Goal: Task Accomplishment & Management: Manage account settings

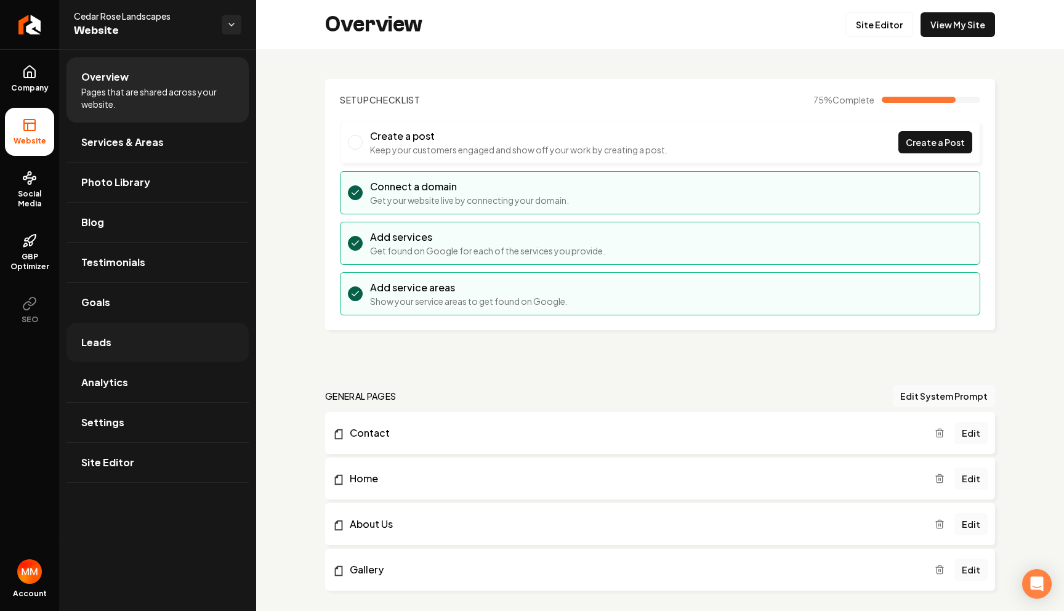
click at [145, 334] on link "Leads" at bounding box center [158, 342] width 182 height 39
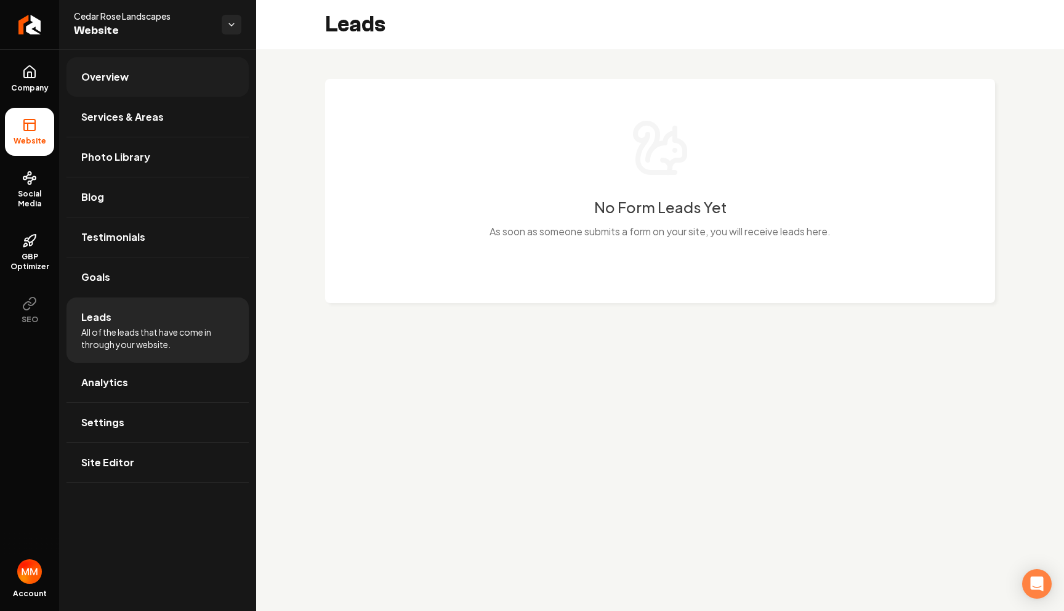
click at [156, 73] on link "Overview" at bounding box center [158, 76] width 182 height 39
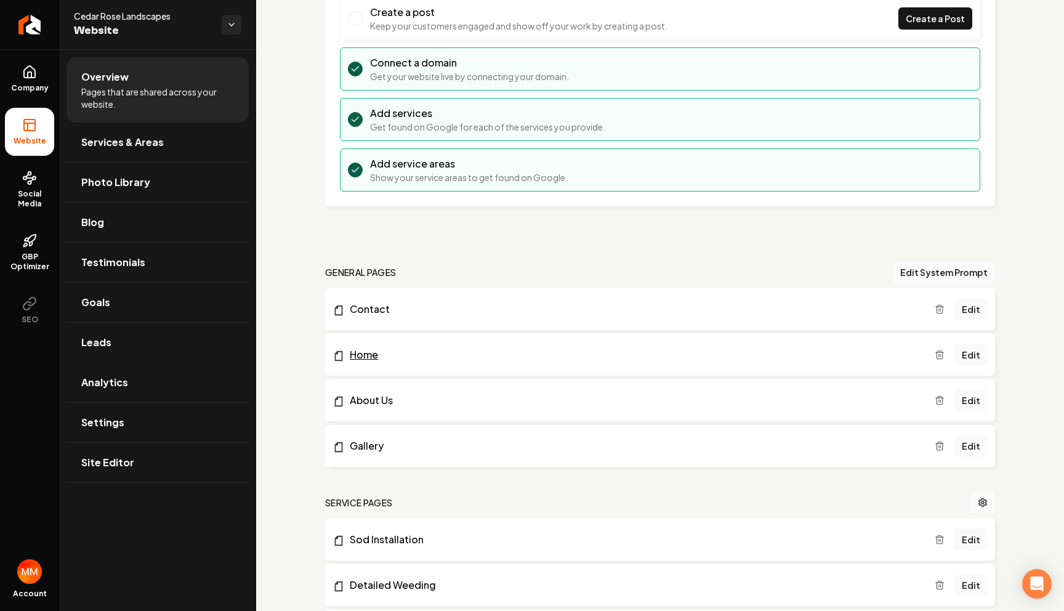
scroll to position [158, 0]
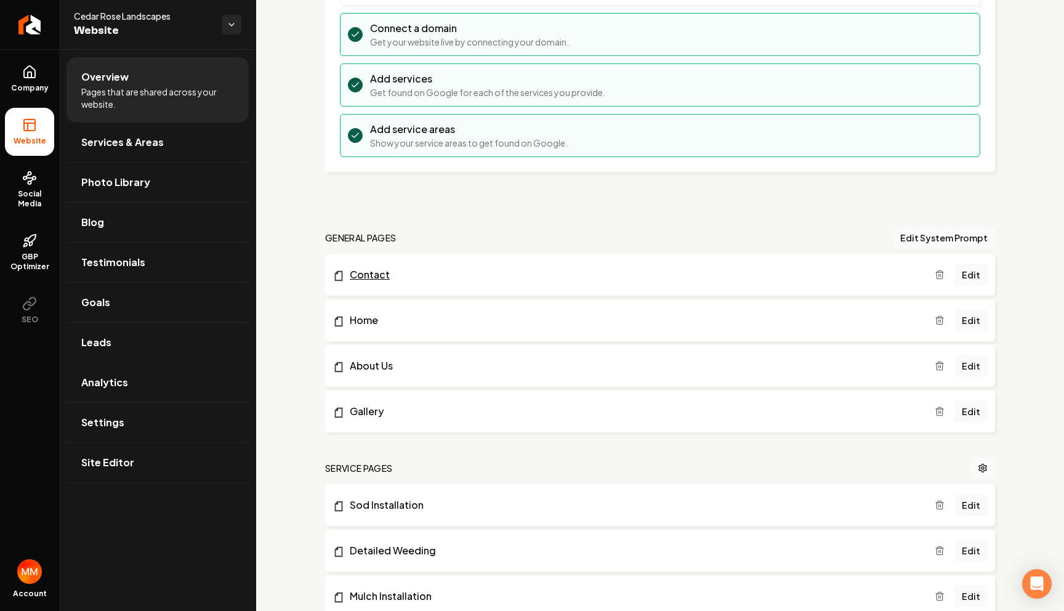
click at [409, 275] on link "Contact" at bounding box center [634, 274] width 602 height 15
click at [968, 271] on link "Edit" at bounding box center [970, 275] width 33 height 22
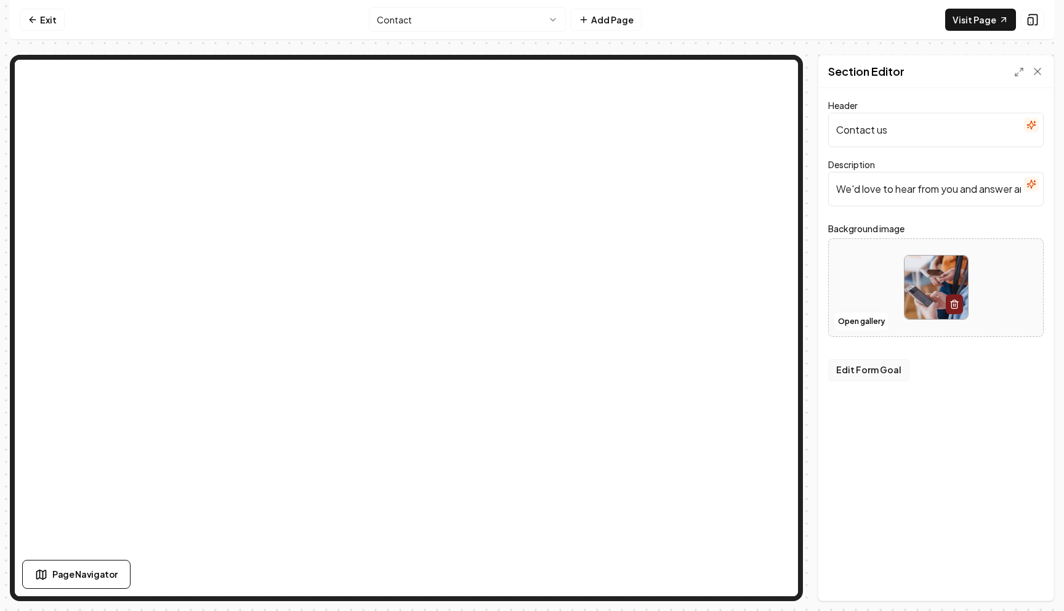
click at [874, 373] on button "Edit Form Goal" at bounding box center [868, 370] width 81 height 22
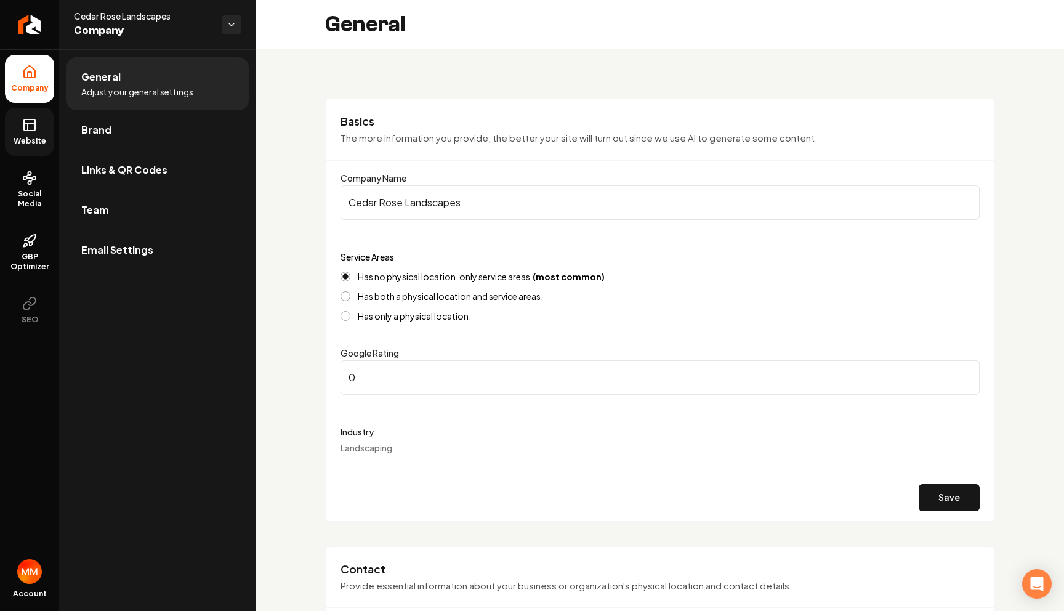
click at [36, 127] on icon at bounding box center [29, 125] width 15 height 15
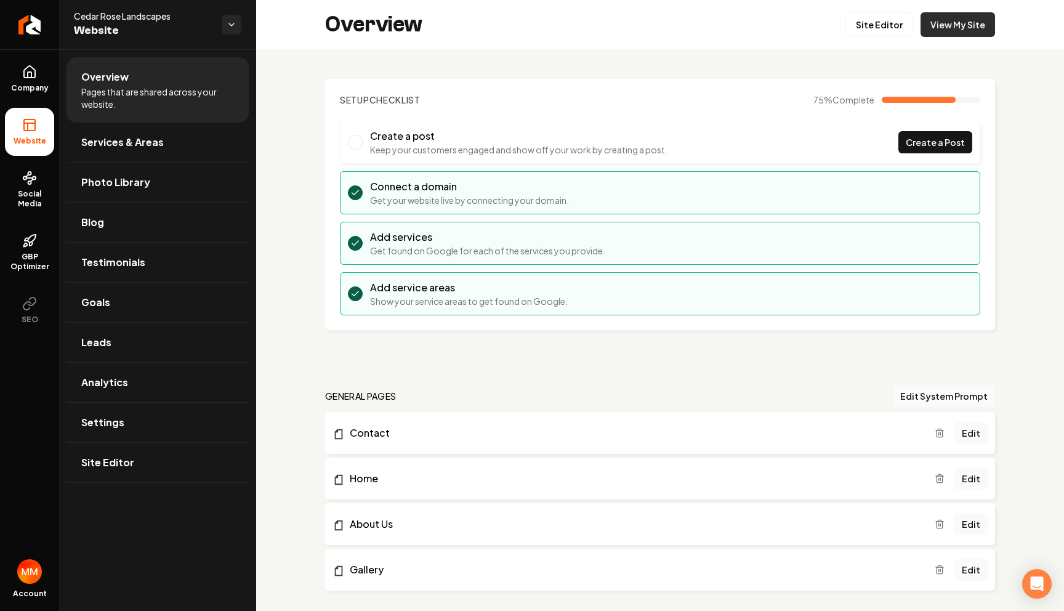
click at [961, 23] on link "View My Site" at bounding box center [958, 24] width 75 height 25
click at [969, 430] on link "Edit" at bounding box center [970, 433] width 33 height 22
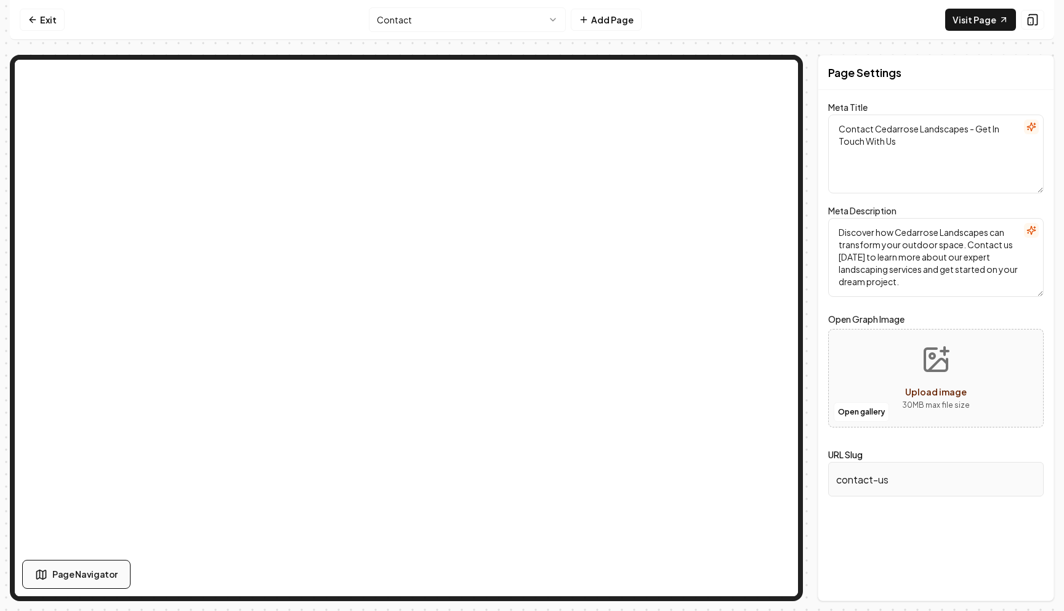
click at [95, 576] on span "Page Navigator" at bounding box center [84, 574] width 65 height 13
click at [120, 259] on span "Contact Form Section" at bounding box center [91, 259] width 79 height 10
click at [110, 274] on div at bounding box center [96, 274] width 126 height 5
click at [355, 196] on div "Page Navigator" at bounding box center [199, 199] width 353 height 35
click at [358, 195] on icon at bounding box center [362, 200] width 10 height 10
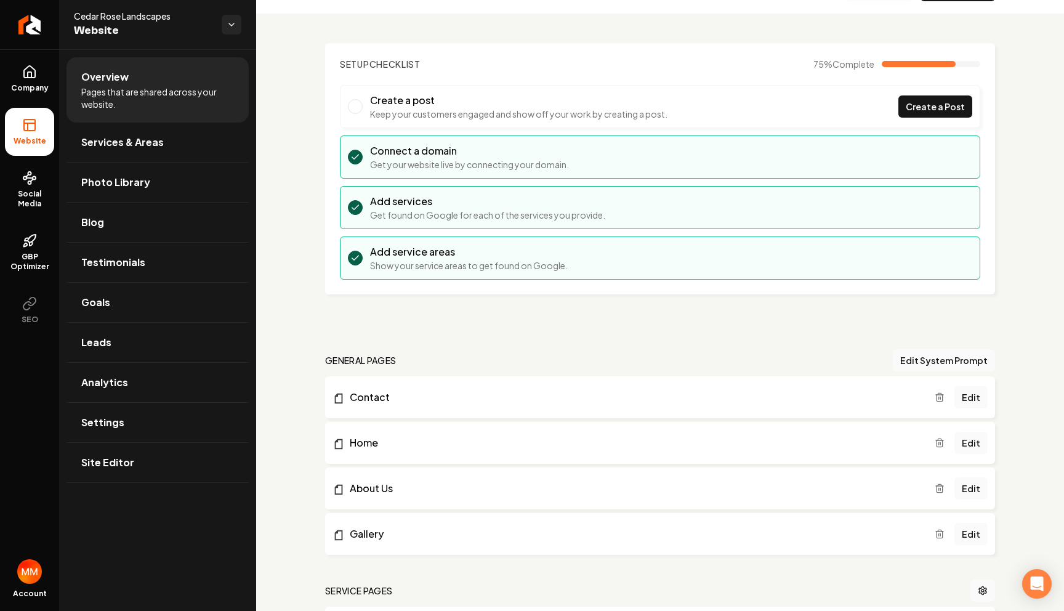
scroll to position [32, 0]
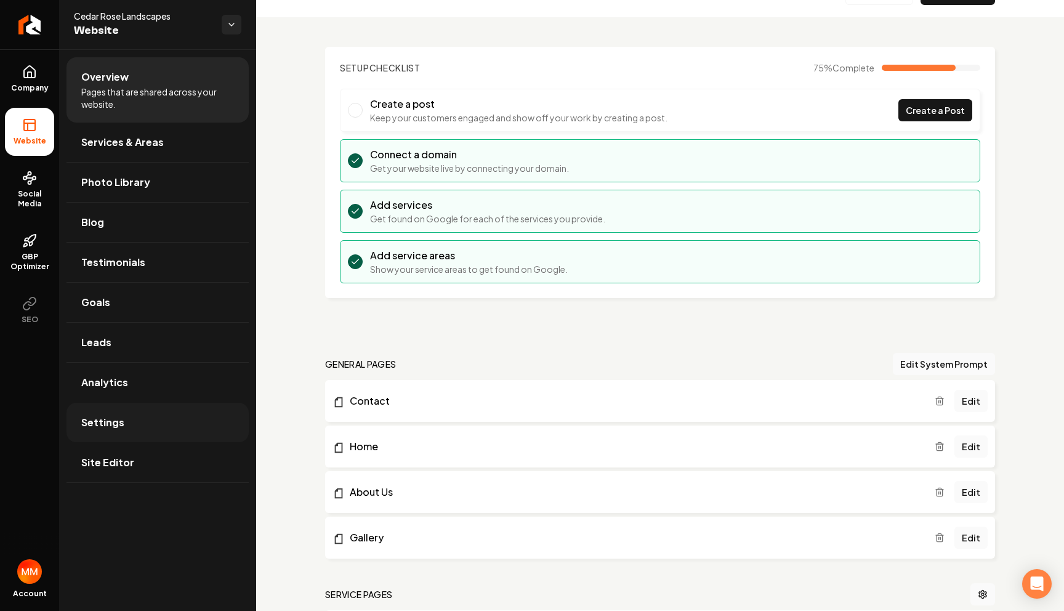
click at [123, 427] on link "Settings" at bounding box center [158, 422] width 182 height 39
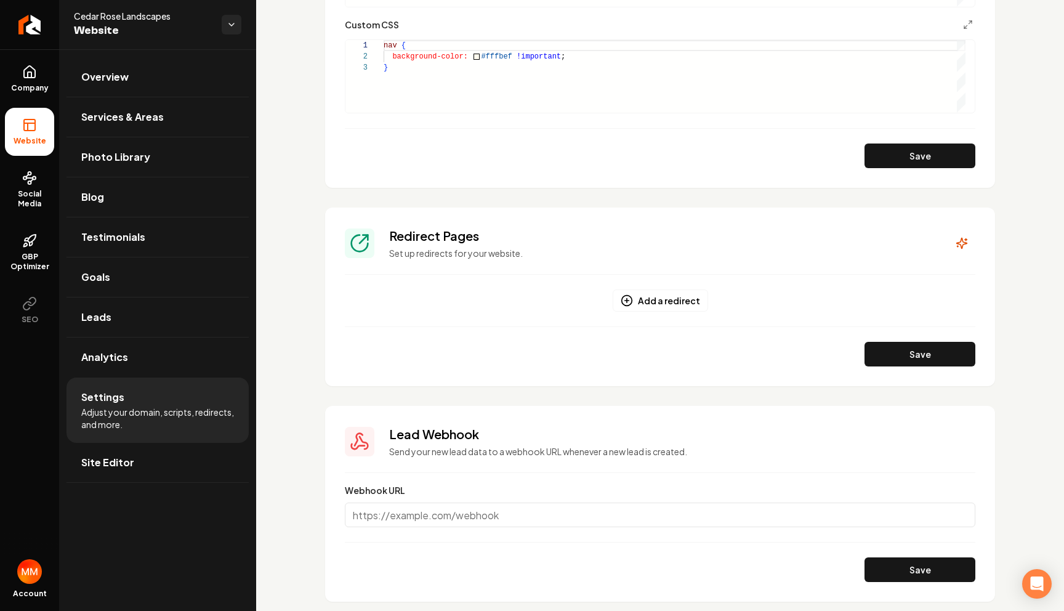
scroll to position [858, 0]
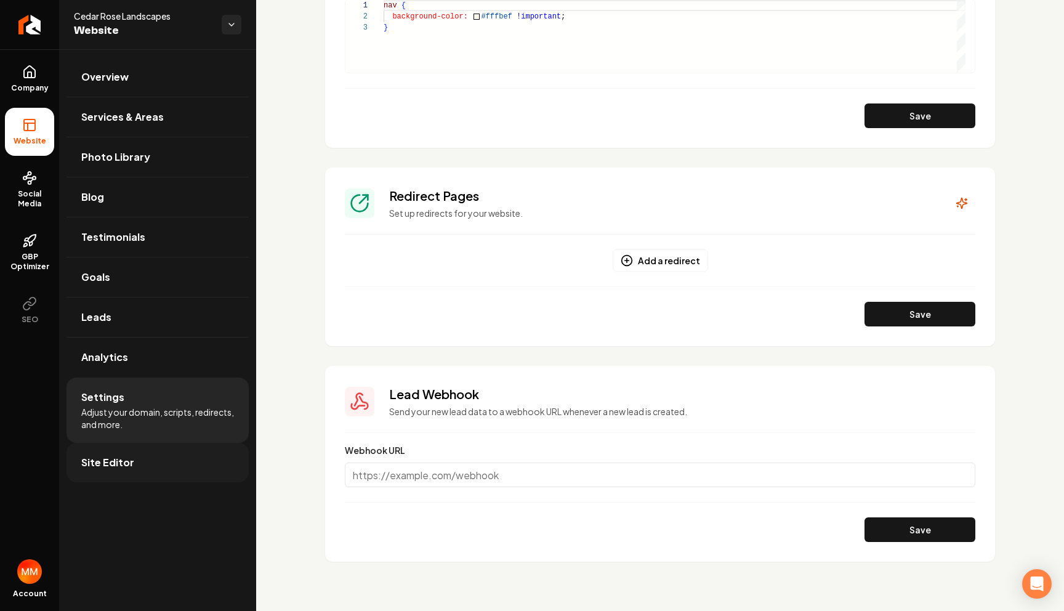
click at [148, 472] on link "Site Editor" at bounding box center [158, 462] width 182 height 39
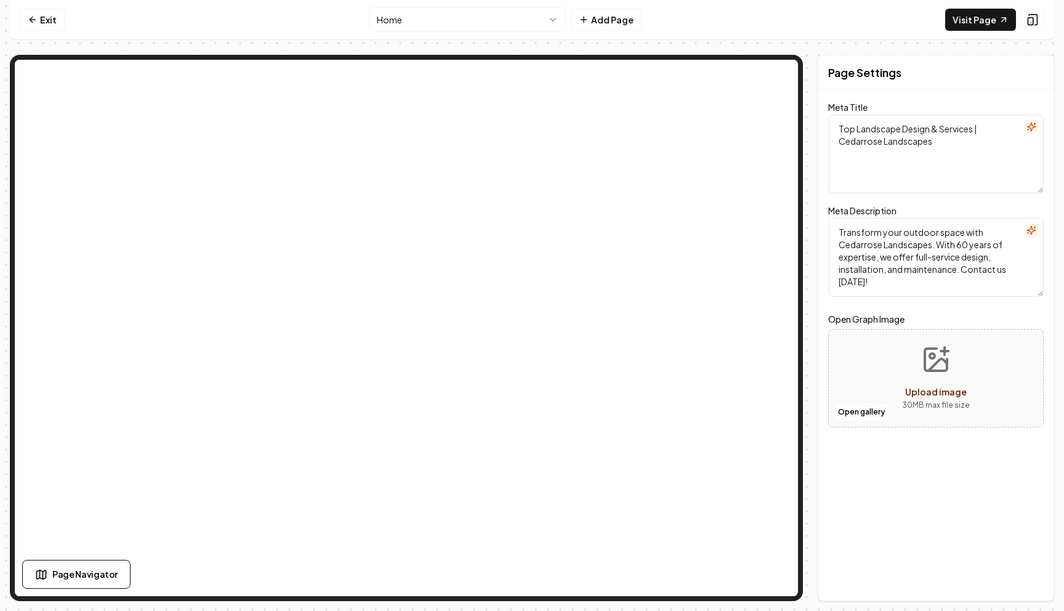
click at [427, 15] on html "Computer Required This feature is only available on a computer. Please switch t…" at bounding box center [532, 305] width 1064 height 611
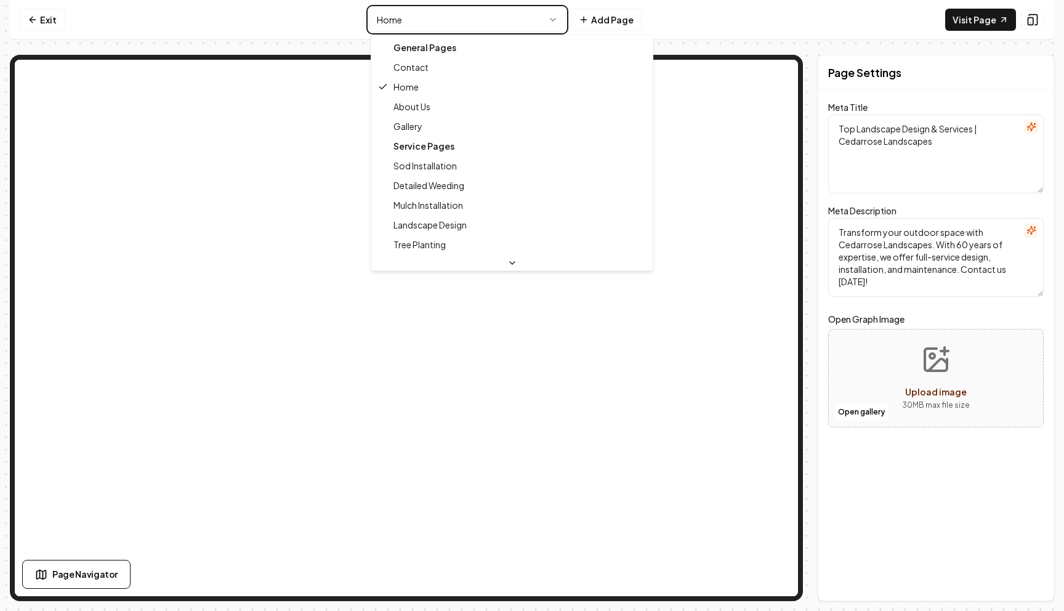
type textarea "Contact Cedarrose Landscapes - Get In Touch With Us"
type textarea "Discover how Cedarrose Landscapes can transform your outdoor space. Contact us …"
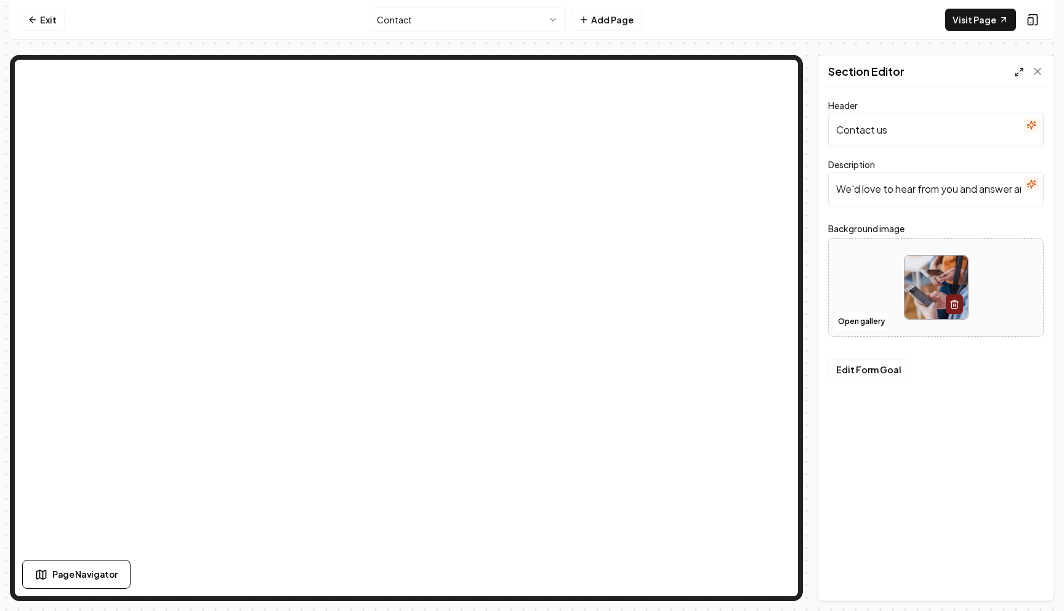
click at [1017, 70] on icon at bounding box center [1019, 72] width 10 height 10
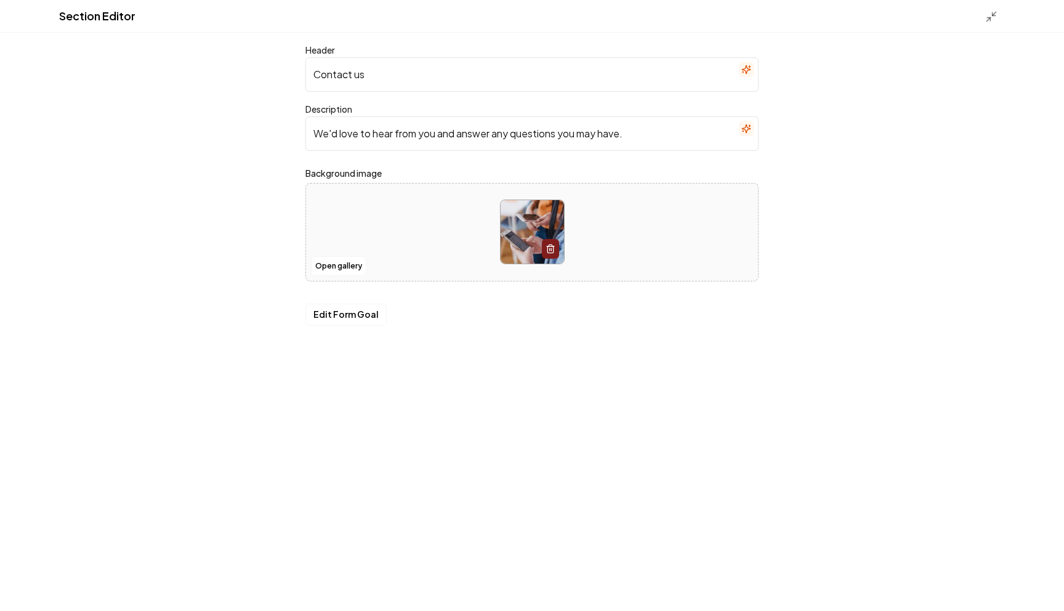
click at [659, 132] on input "We'd love to hear from you and answer any questions you may have." at bounding box center [531, 133] width 453 height 34
click at [576, 71] on input "Contact us" at bounding box center [531, 74] width 453 height 34
click at [987, 18] on polyline at bounding box center [988, 19] width 3 height 3
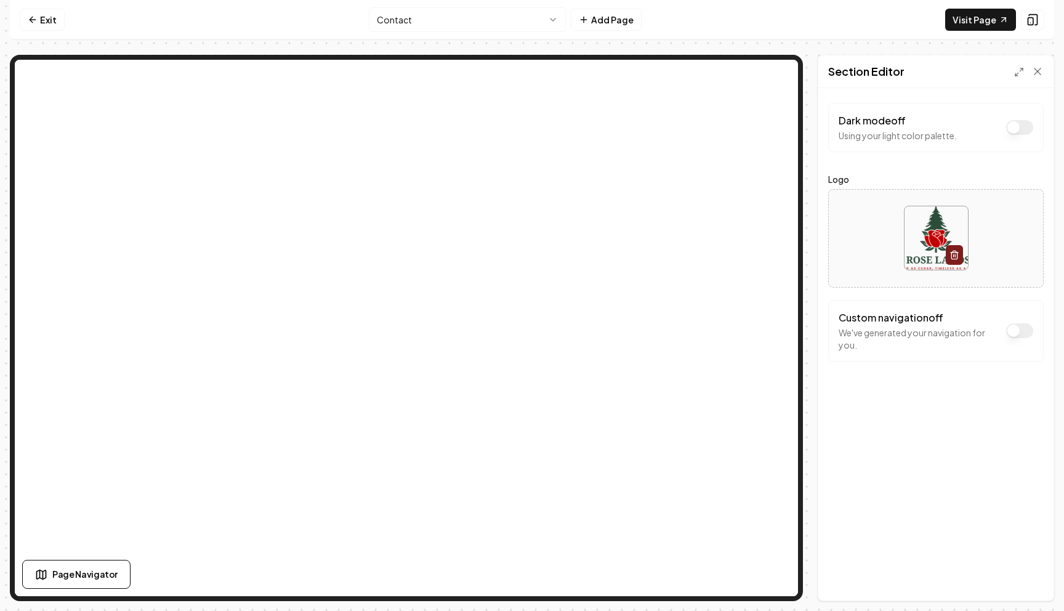
click at [1027, 127] on button "Dark mode off" at bounding box center [1019, 127] width 27 height 15
click at [1027, 127] on button "Dark mode on" at bounding box center [1019, 127] width 27 height 15
click at [33, 16] on icon at bounding box center [33, 20] width 10 height 10
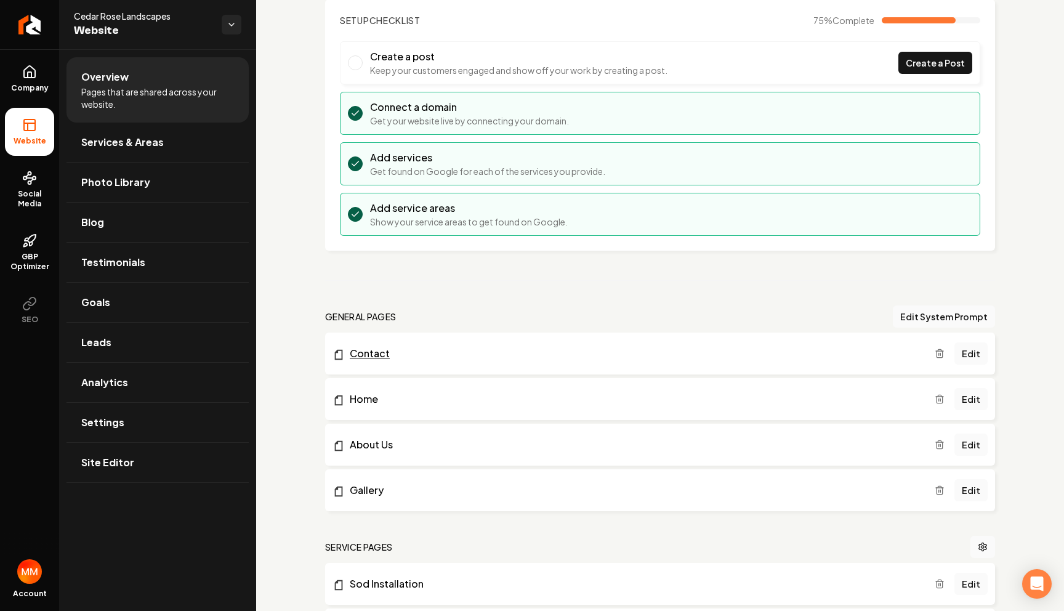
scroll to position [84, 0]
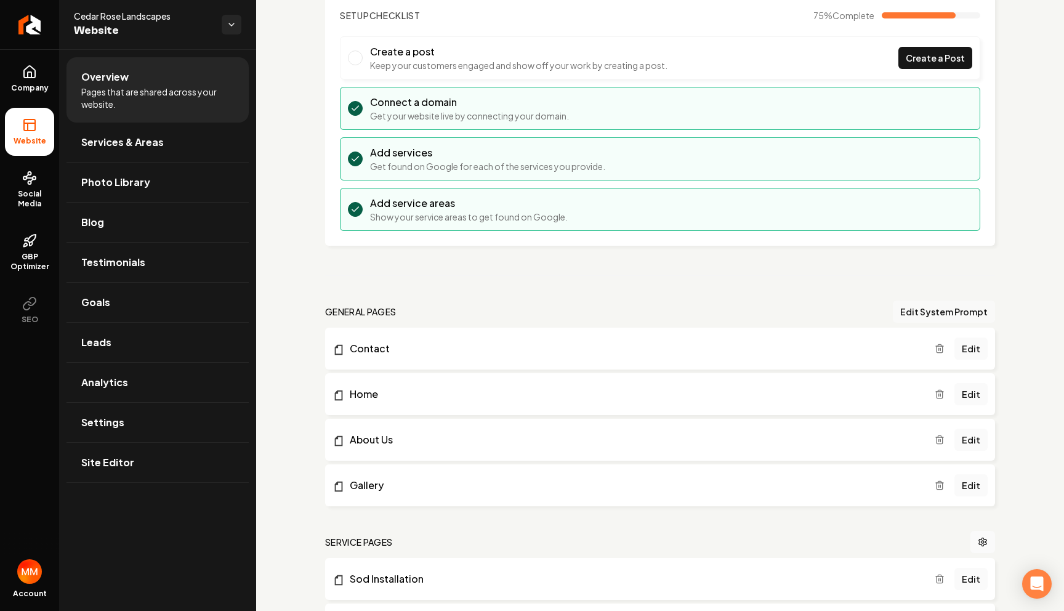
click at [926, 309] on button "Edit System Prompt" at bounding box center [944, 311] width 102 height 22
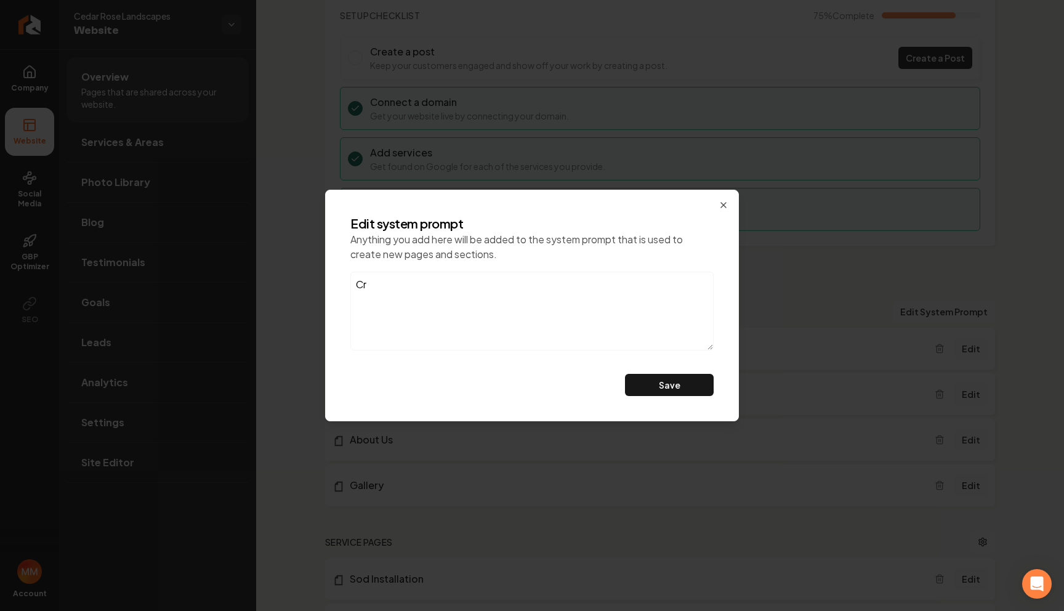
type textarea "C"
click at [379, 285] on textarea "add - Project" at bounding box center [531, 311] width 363 height 79
click at [457, 283] on textarea "add - Short Project" at bounding box center [531, 311] width 363 height 79
click at [385, 286] on textarea "add - Short Project description section" at bounding box center [531, 311] width 363 height 79
click at [547, 300] on textarea "add - -Short Project description section" at bounding box center [531, 311] width 363 height 79
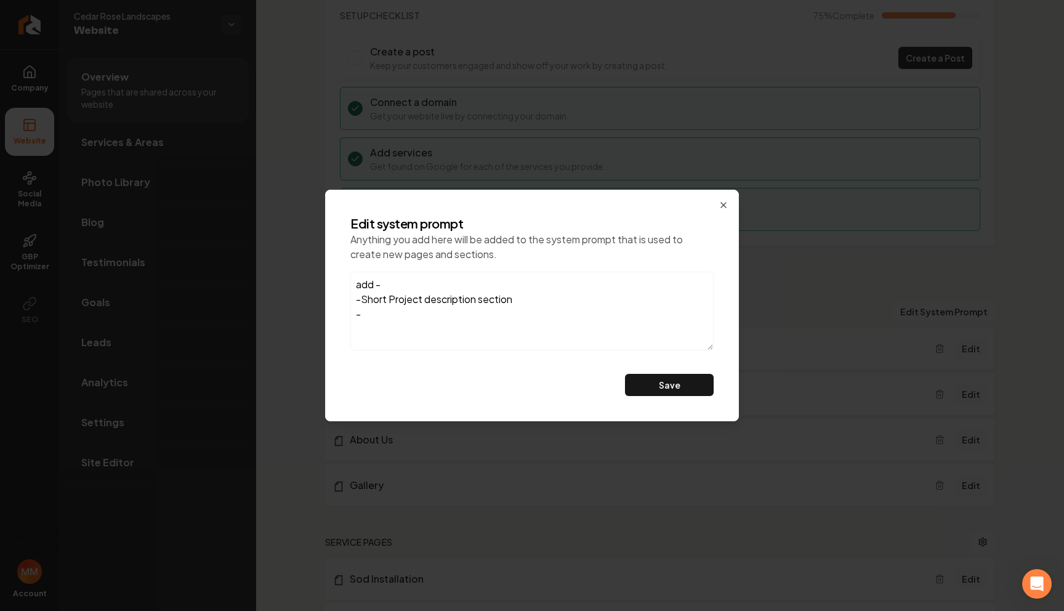
click at [403, 289] on textarea "add - -Short Project description section -" at bounding box center [531, 311] width 363 height 79
click at [392, 328] on textarea "add - - Full address -Short Project description section -" at bounding box center [531, 311] width 363 height 79
click at [429, 301] on textarea "add - - Full address -Short Project description section -" at bounding box center [531, 311] width 363 height 79
click at [399, 332] on textarea "add - - Full address - Whats your budget -Short Project description section -" at bounding box center [531, 311] width 363 height 79
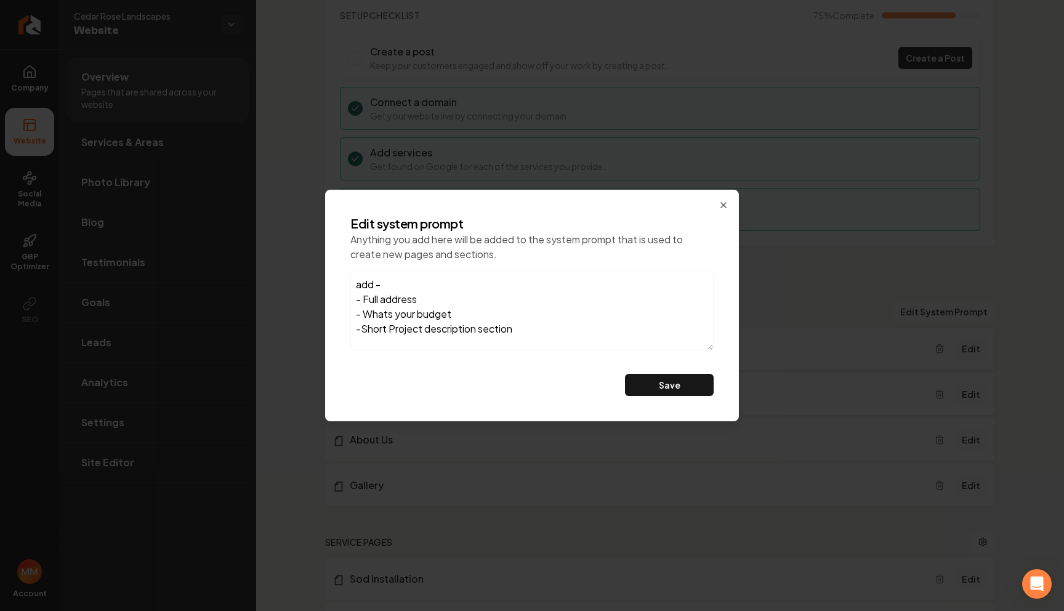
scroll to position [0, 0]
click at [374, 288] on textarea "add - - Full address - Whats your budget -Short Project description section" at bounding box center [531, 311] width 363 height 79
type textarea "add this to the contact form - - Full address - Whats your budget -Short Projec…"
click at [676, 388] on button "Save" at bounding box center [669, 385] width 89 height 22
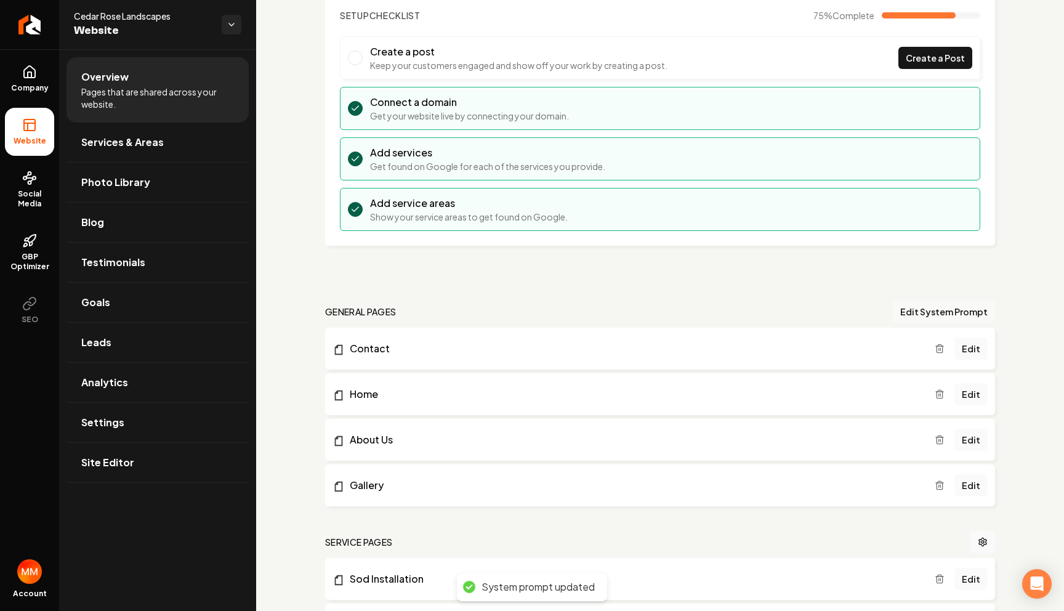
click at [930, 306] on button "Edit System Prompt" at bounding box center [944, 311] width 102 height 22
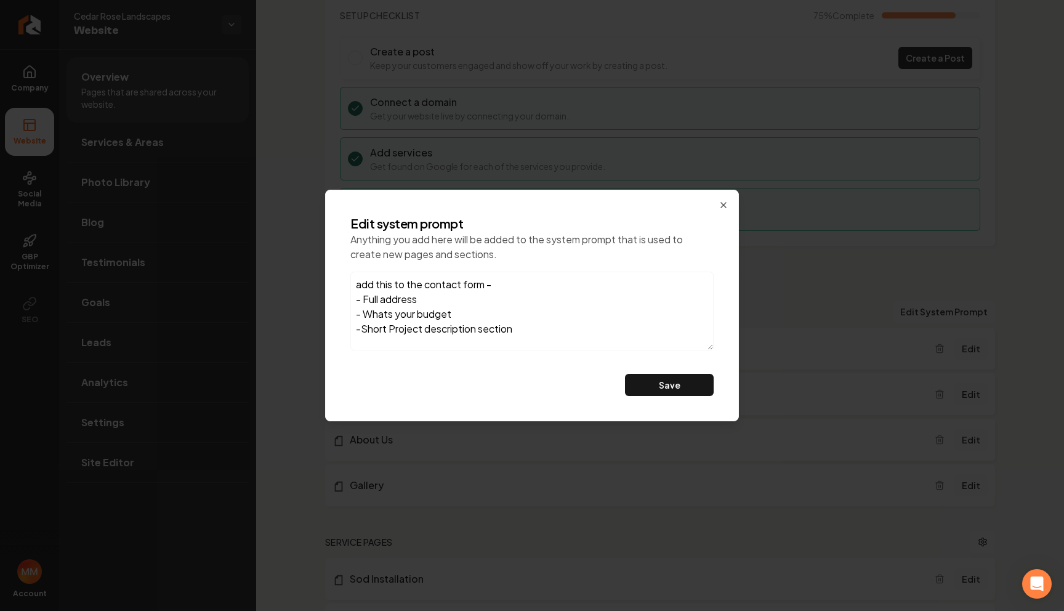
click at [366, 282] on textarea "add this to the contact form - - Full address - Whats your budget -Short Projec…" at bounding box center [531, 311] width 363 height 79
click at [538, 336] on textarea "make the "get in touch" button into "Free Estimate" button add this to the cont…" at bounding box center [531, 311] width 363 height 79
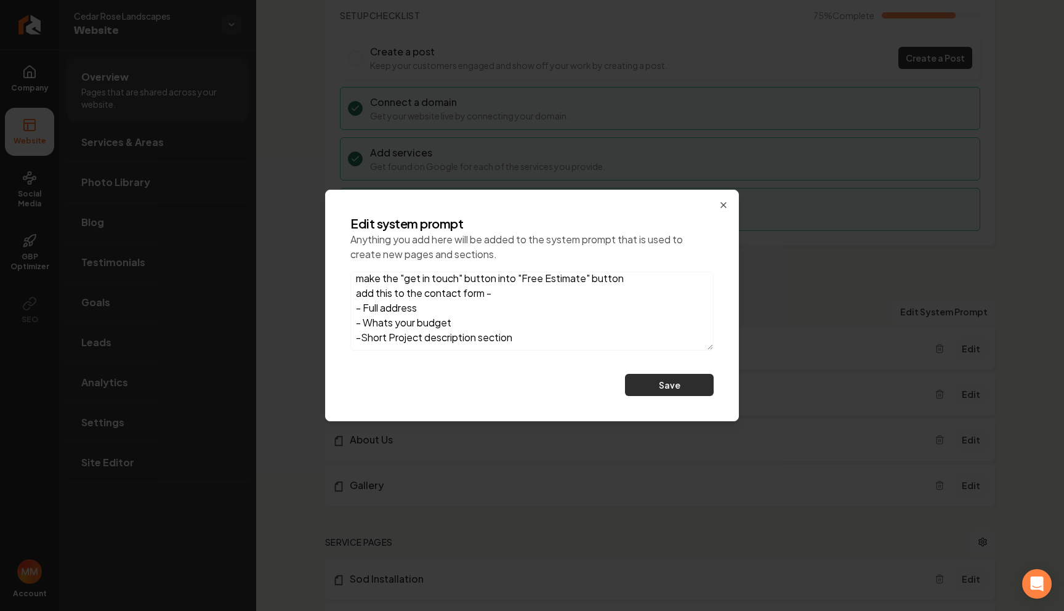
type textarea "make the "get in touch" button into "Free Estimate" button add this to the cont…"
click at [683, 379] on button "Save" at bounding box center [669, 385] width 89 height 22
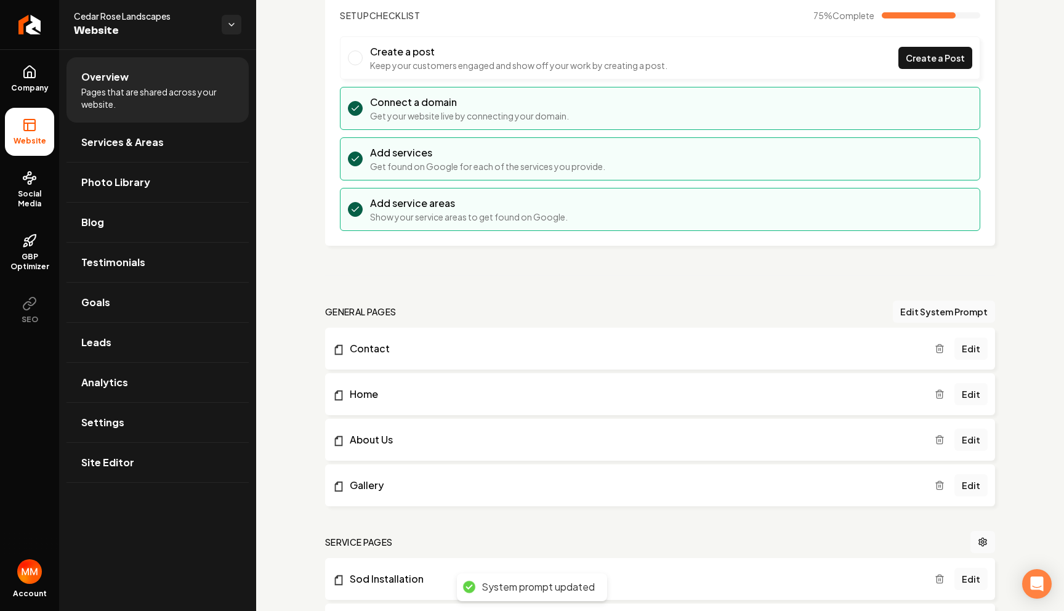
scroll to position [0, 0]
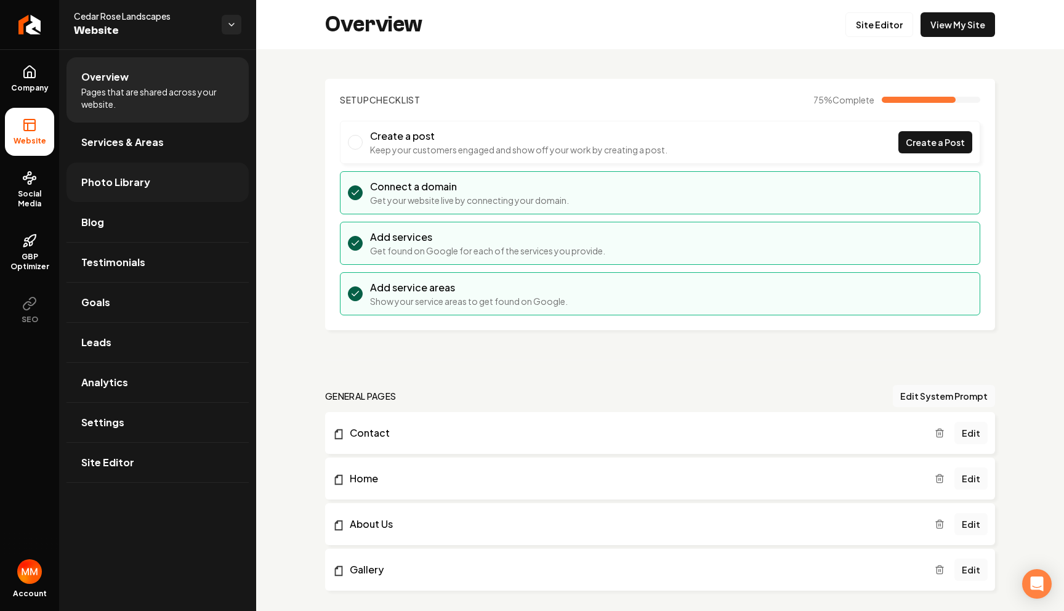
click at [132, 175] on span "Photo Library" at bounding box center [115, 182] width 69 height 15
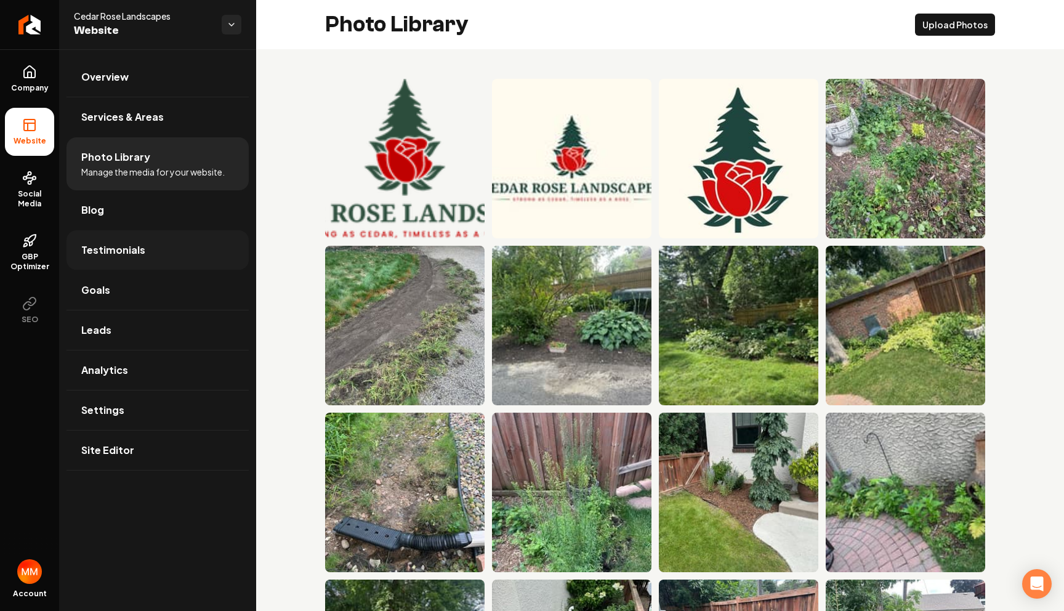
click at [166, 246] on link "Testimonials" at bounding box center [158, 249] width 182 height 39
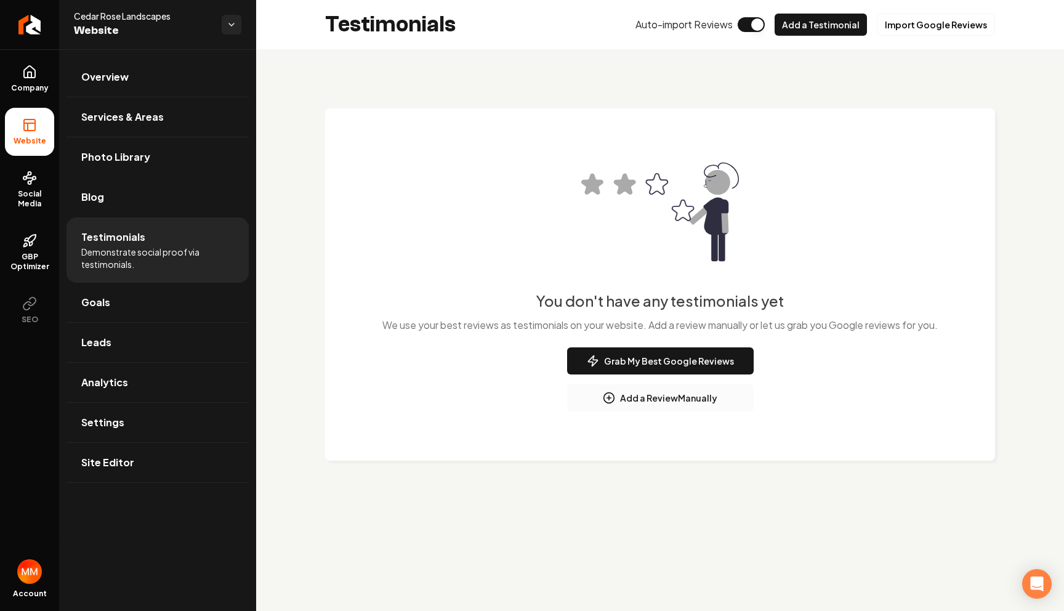
click at [661, 399] on button "Add a Review Manually" at bounding box center [660, 397] width 187 height 27
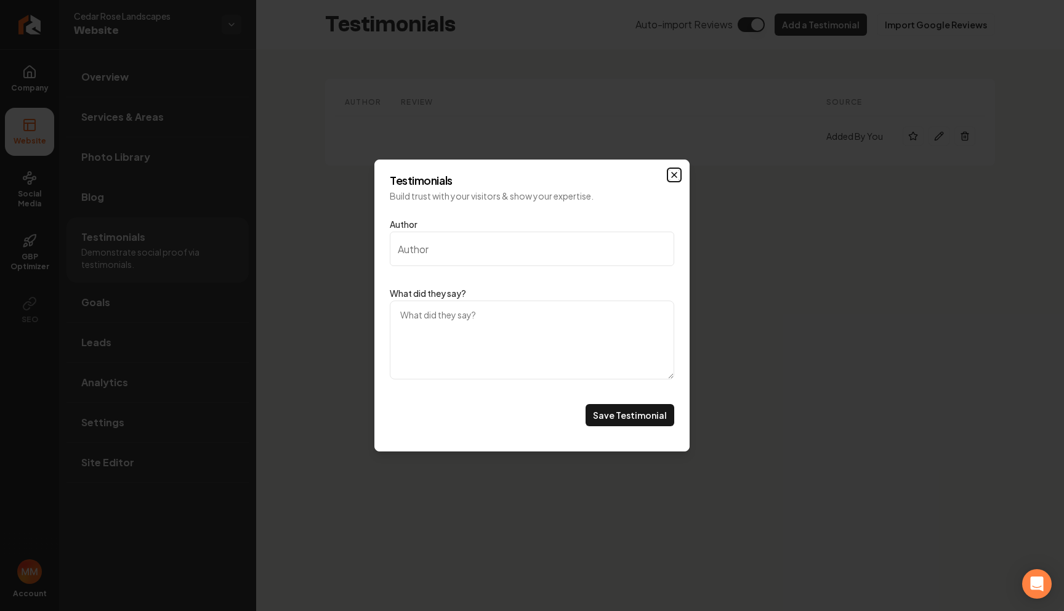
click at [672, 177] on icon "Main content area" at bounding box center [674, 175] width 10 height 10
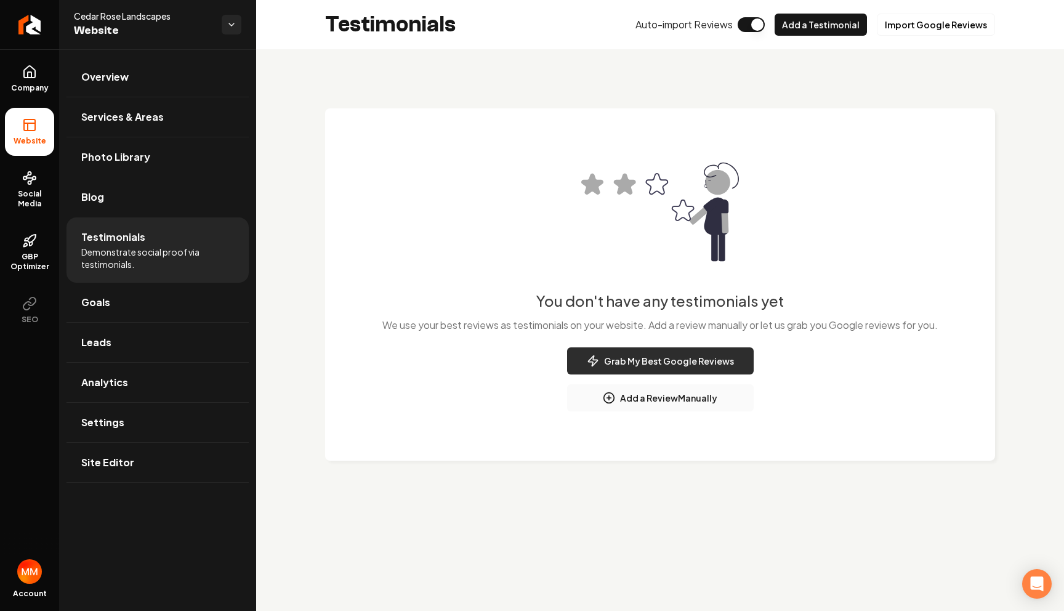
click at [637, 365] on button "Grab My Best Google Reviews" at bounding box center [660, 360] width 187 height 27
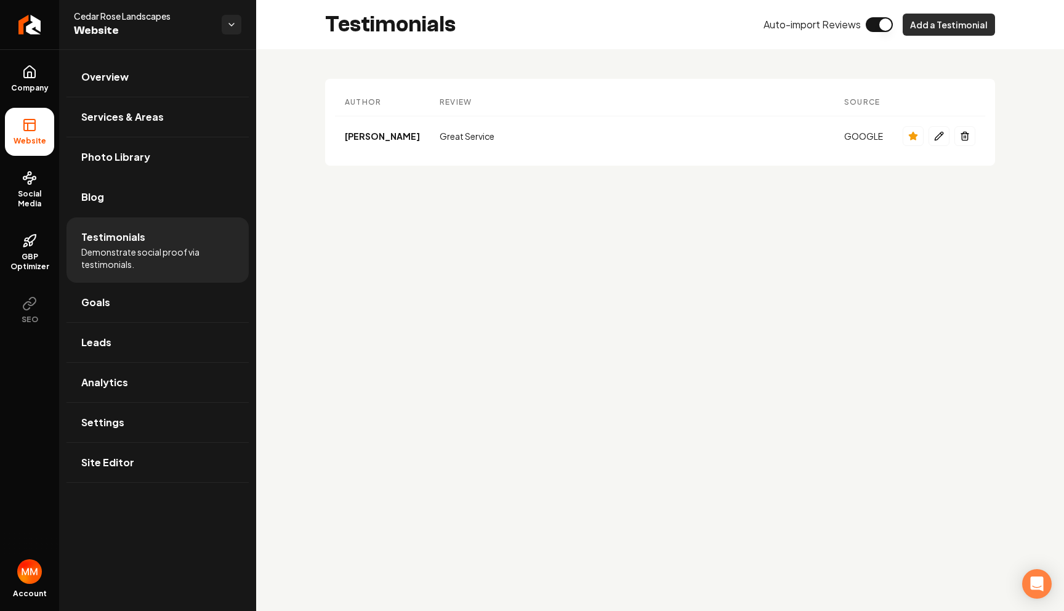
click at [922, 27] on button "Add a Testimonial" at bounding box center [949, 25] width 92 height 22
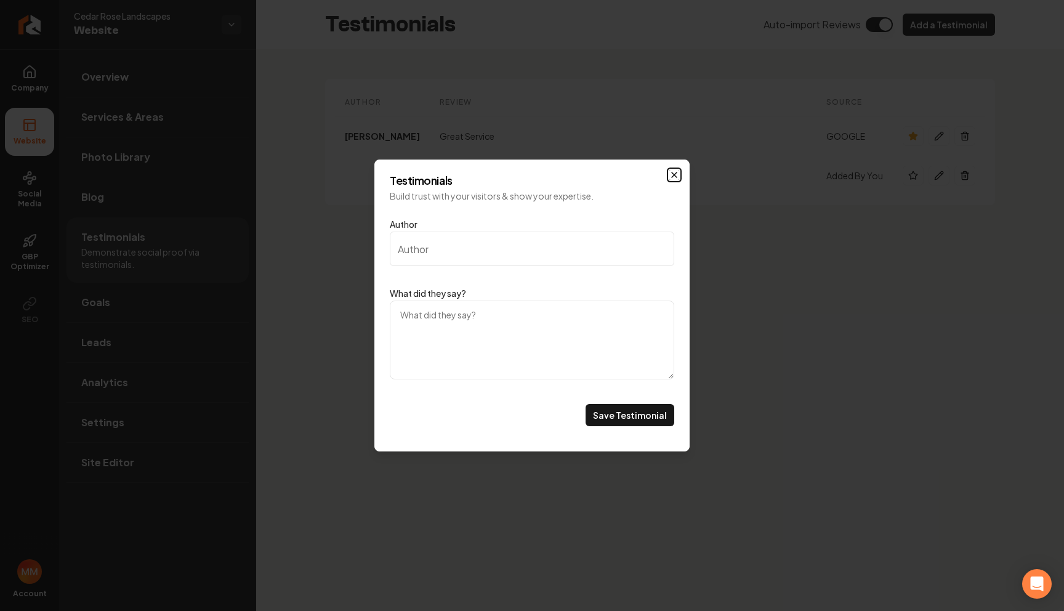
click at [674, 176] on icon "Main content area" at bounding box center [674, 175] width 10 height 10
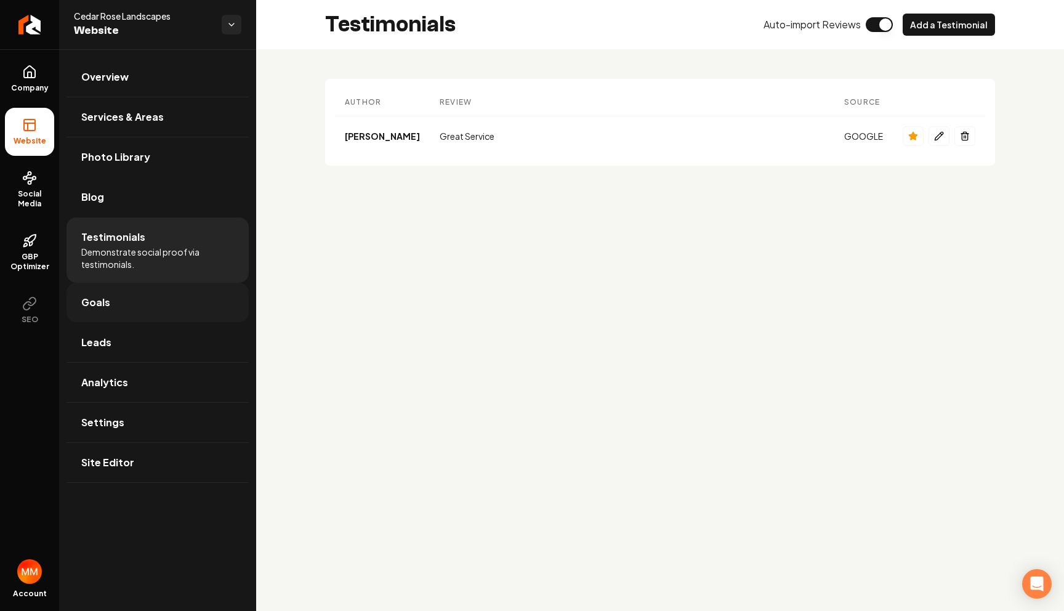
click at [156, 298] on link "Goals" at bounding box center [158, 302] width 182 height 39
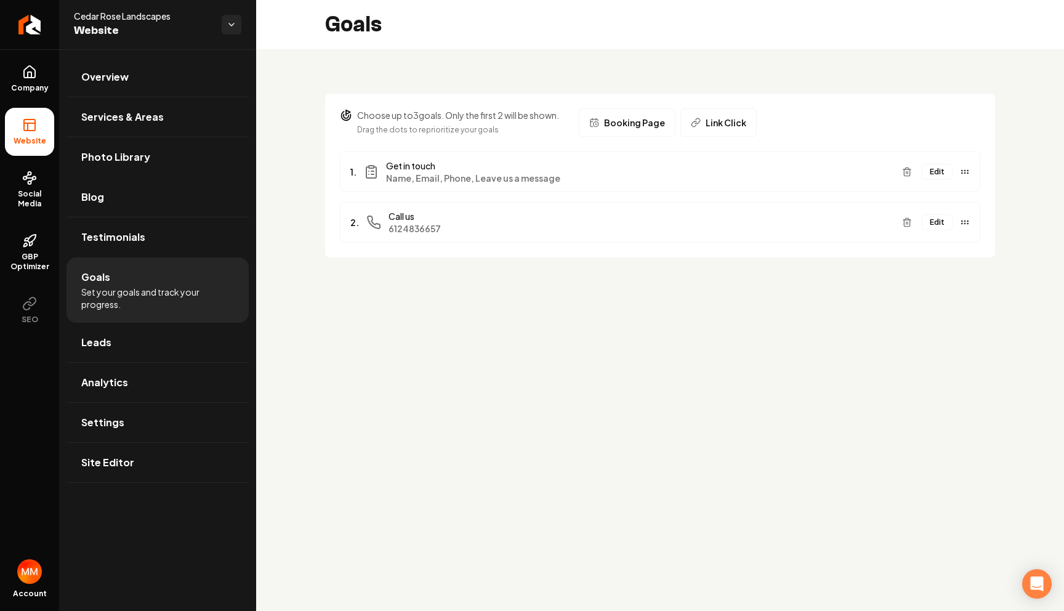
click at [935, 172] on button "Edit" at bounding box center [937, 172] width 31 height 16
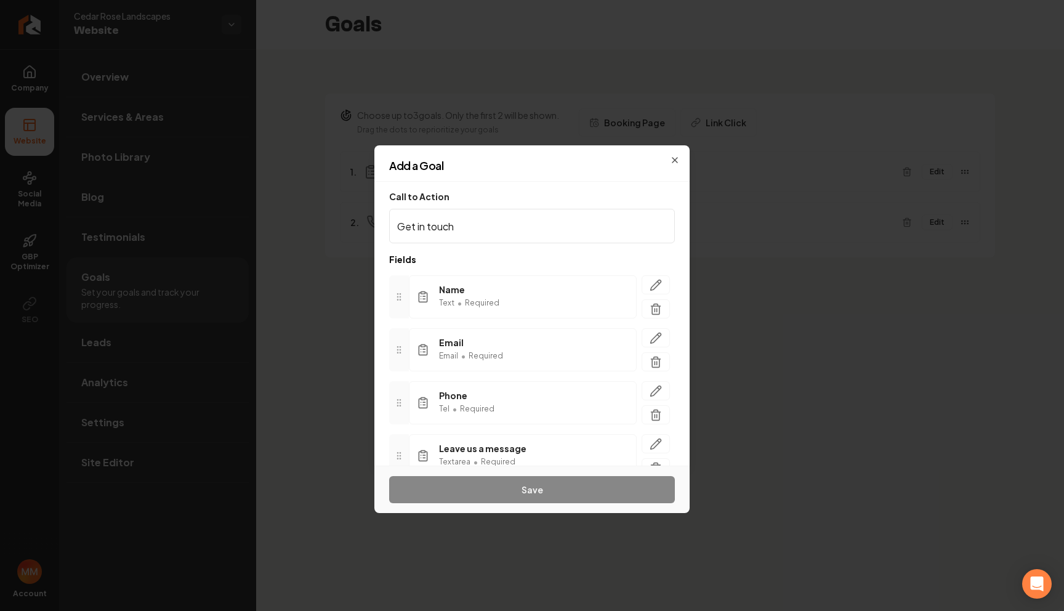
click at [522, 225] on input "Get in touch" at bounding box center [532, 226] width 286 height 34
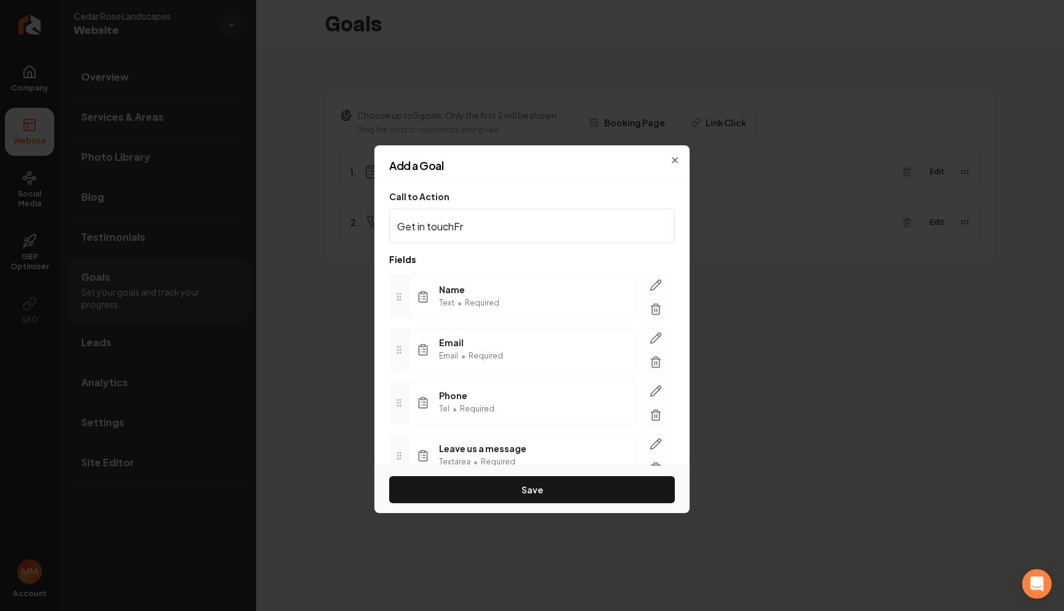
click at [522, 225] on input "Get in touchFr" at bounding box center [532, 226] width 286 height 34
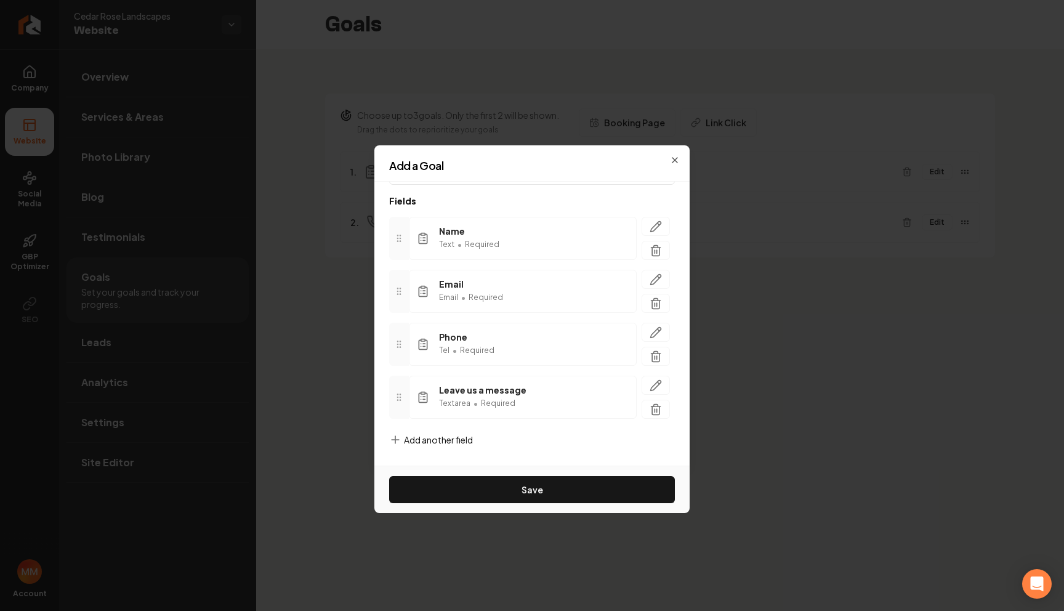
type input "Free Estimate"
click at [458, 440] on span "Add another field" at bounding box center [438, 440] width 69 height 12
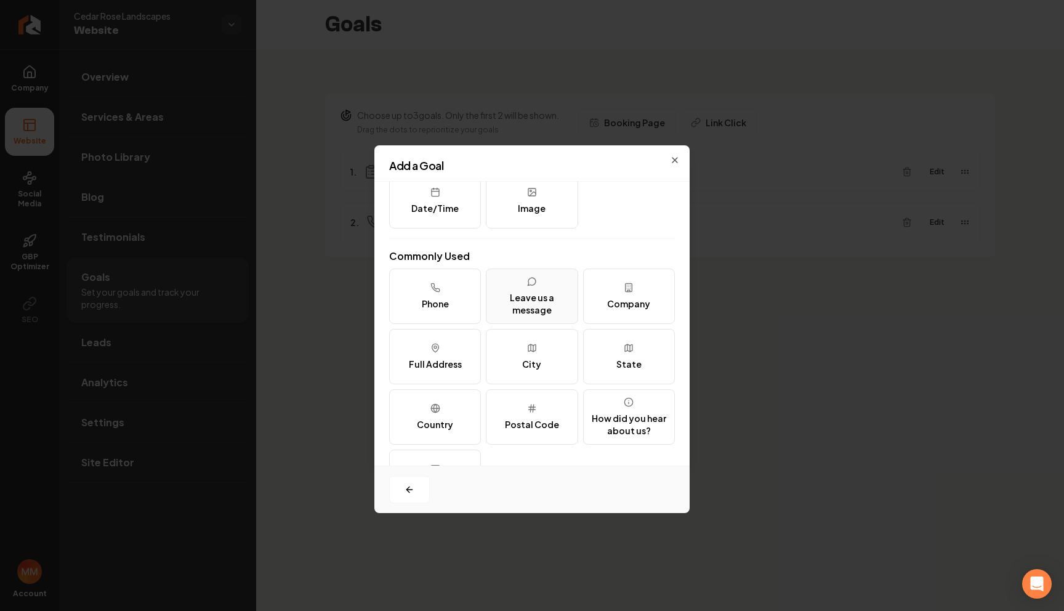
scroll to position [103, 0]
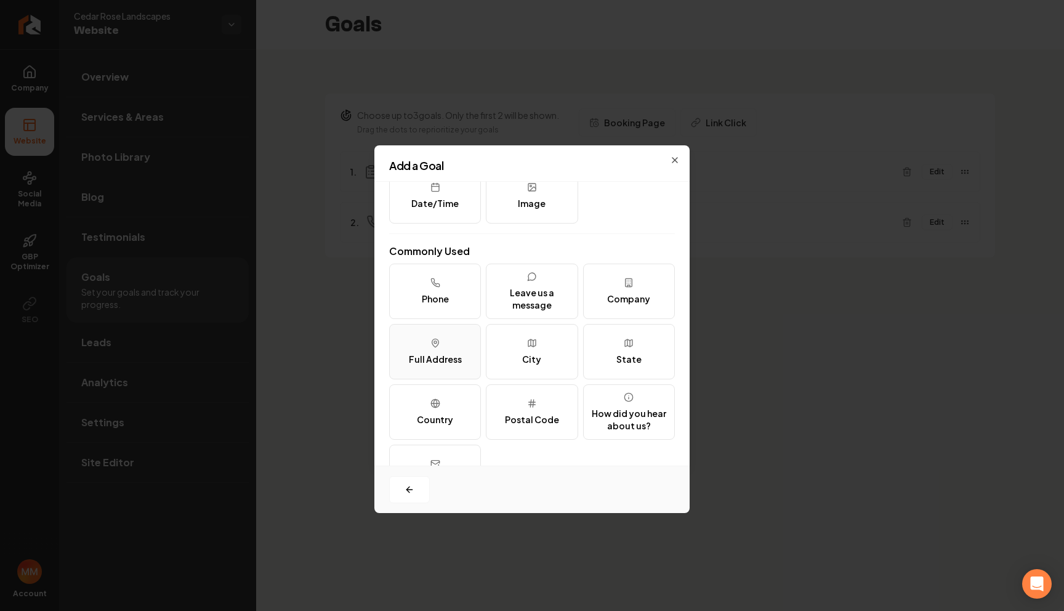
click at [434, 339] on icon at bounding box center [435, 343] width 7 height 8
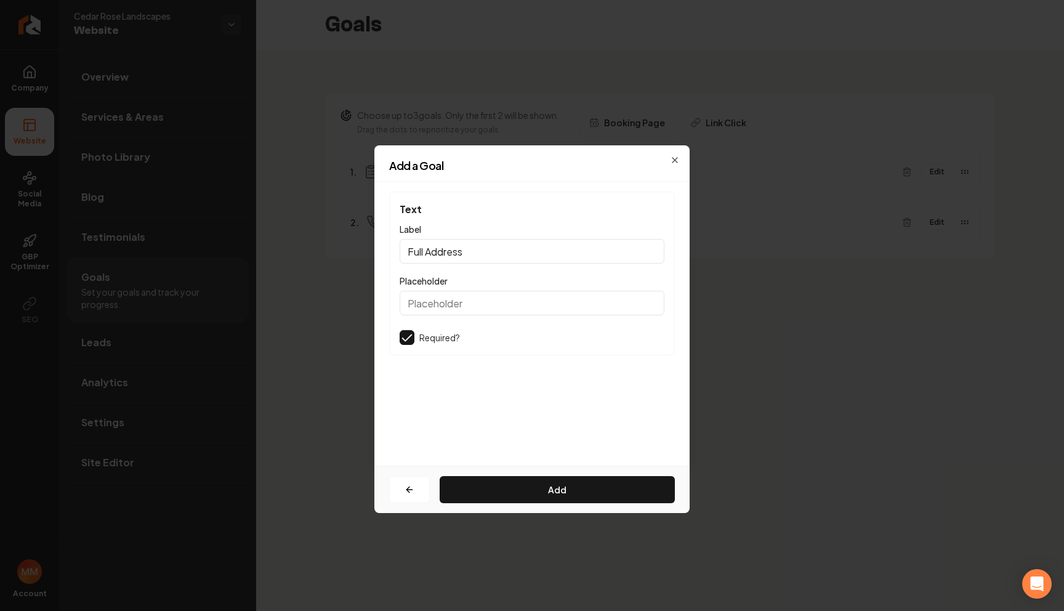
scroll to position [0, 0]
click at [475, 299] on input "Placeholder" at bounding box center [532, 303] width 265 height 25
type input "123 ave"
click at [533, 483] on button "Add" at bounding box center [557, 489] width 235 height 27
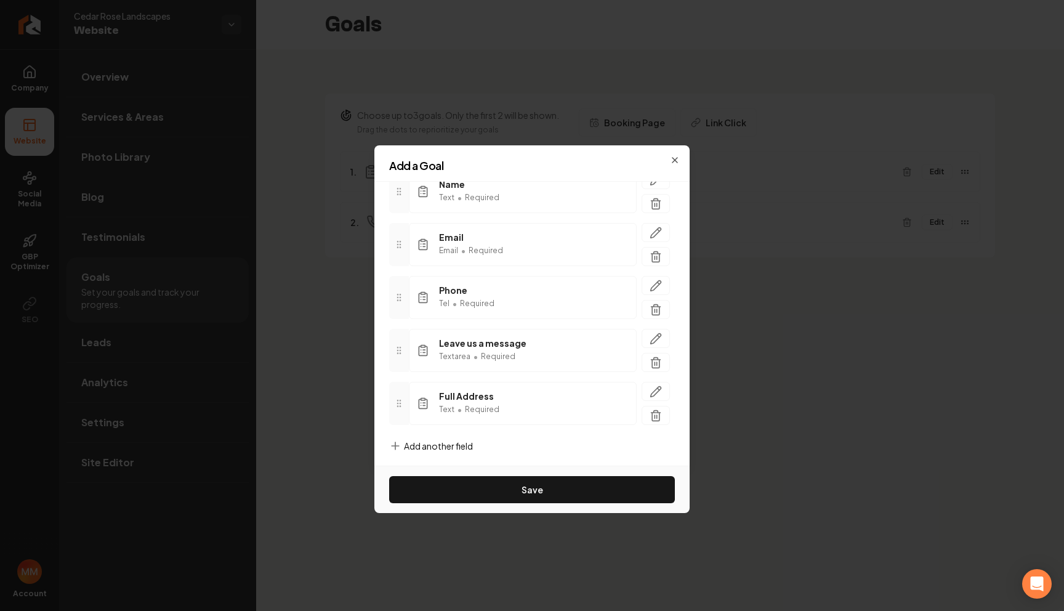
scroll to position [111, 0]
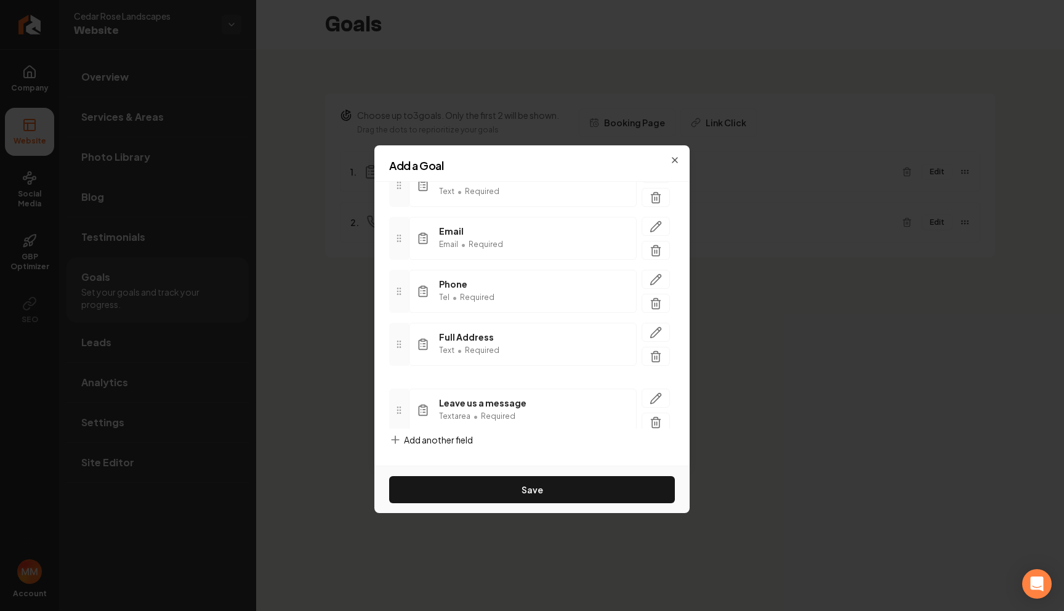
drag, startPoint x: 393, startPoint y: 346, endPoint x: 393, endPoint y: 411, distance: 65.3
click at [651, 384] on icon "button" at bounding box center [656, 385] width 10 height 10
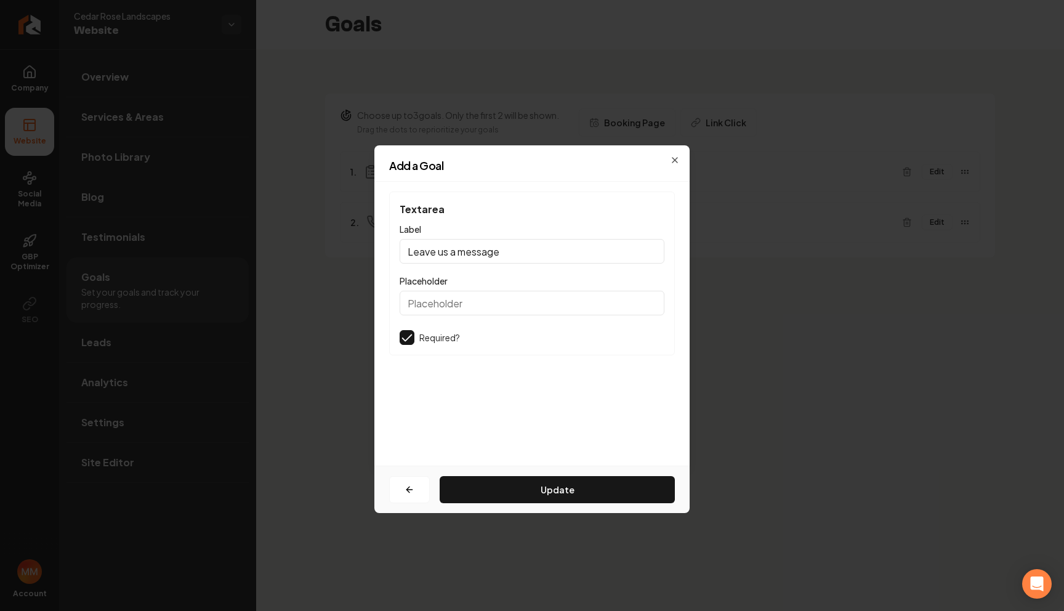
click at [525, 252] on input "Leave us a message" at bounding box center [532, 251] width 265 height 25
click at [454, 249] on input "Short" at bounding box center [532, 251] width 265 height 25
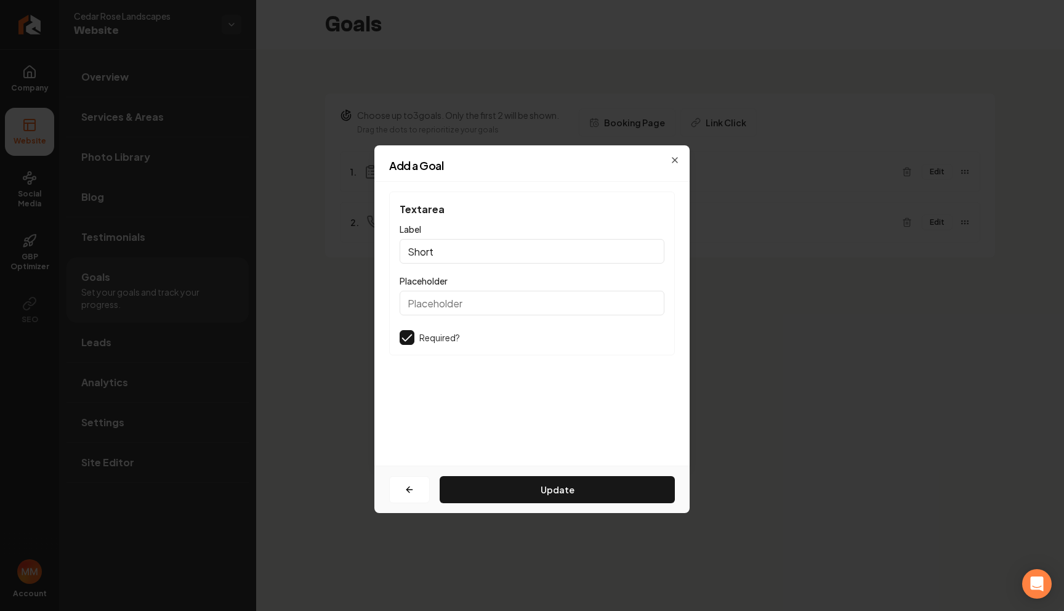
click at [454, 249] on input "Short" at bounding box center [532, 251] width 265 height 25
click at [530, 245] on input "Write a short description of your project" at bounding box center [532, 251] width 265 height 25
type input "Write a short description of your project"
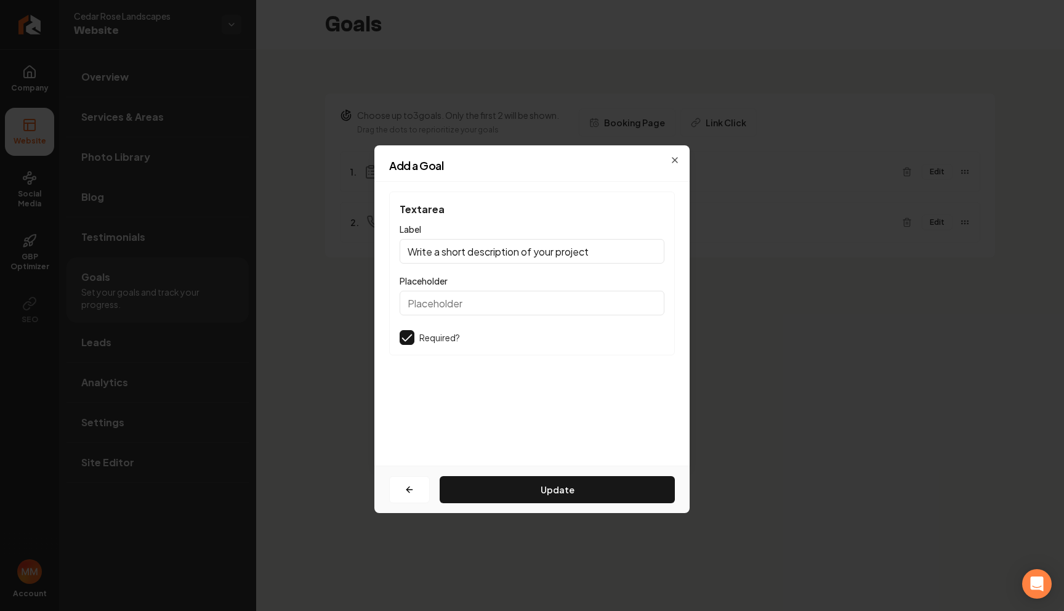
click at [503, 300] on input "Placeholder" at bounding box center [532, 303] width 265 height 25
paste input "Write a short description of your project"
type input "Write a short description of your project"
click at [541, 478] on button "Update" at bounding box center [557, 489] width 235 height 27
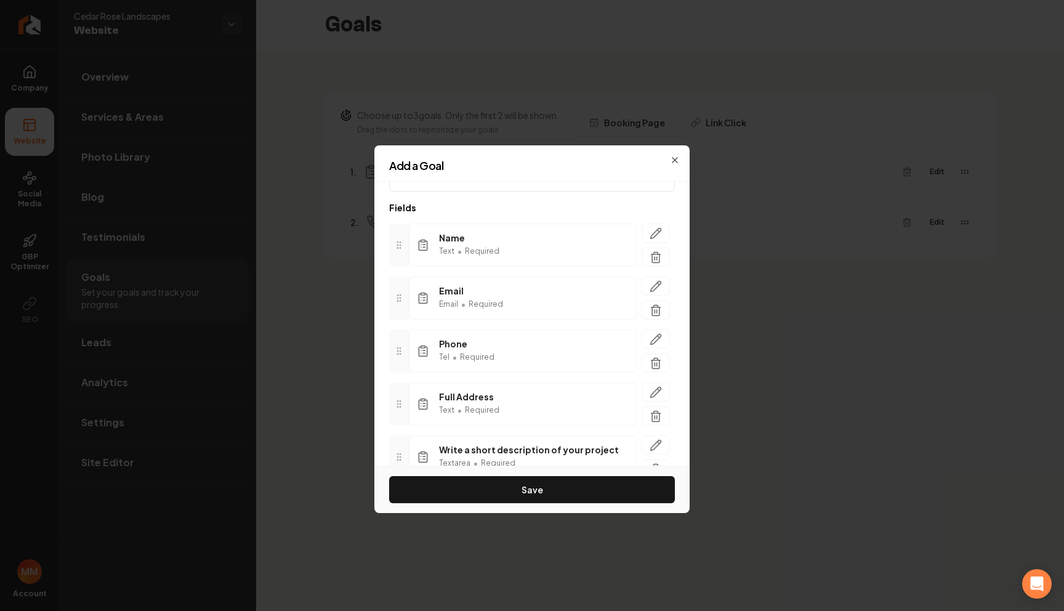
scroll to position [111, 0]
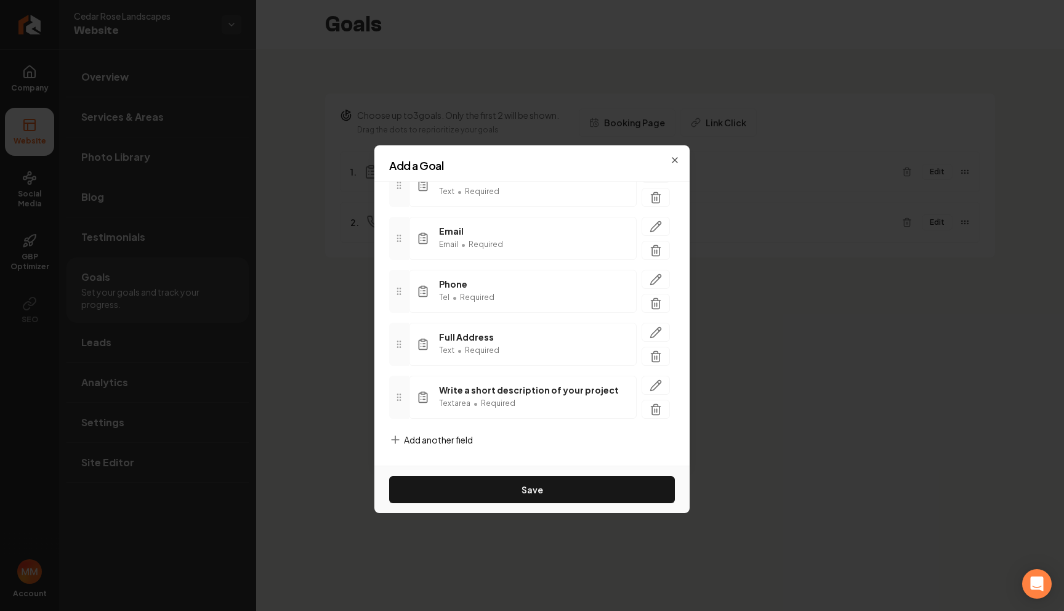
click at [416, 441] on span "Add another field" at bounding box center [438, 440] width 69 height 12
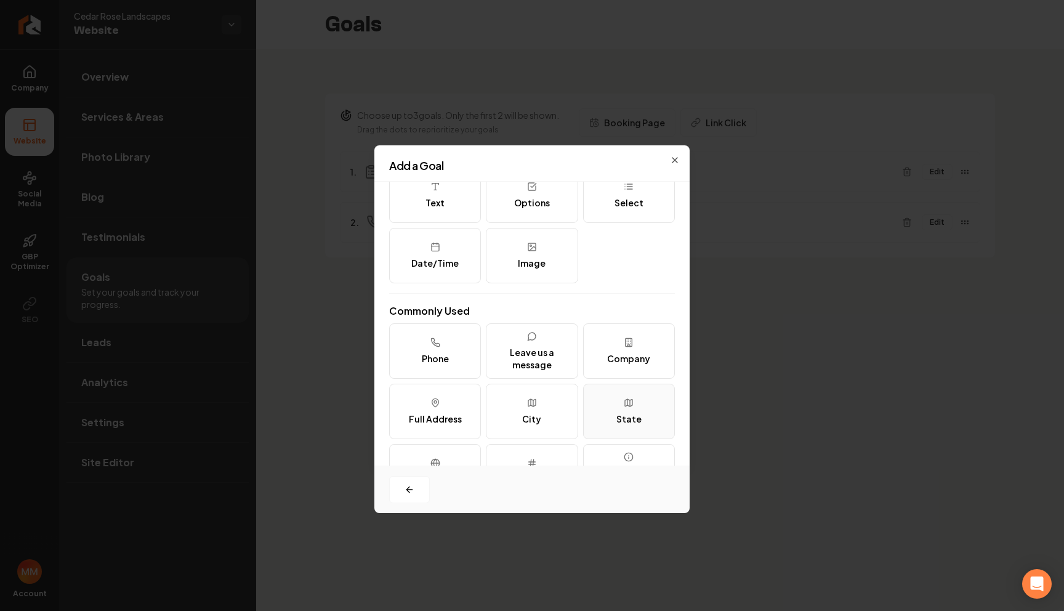
scroll to position [44, 0]
click at [527, 349] on div "Leave us a message" at bounding box center [531, 357] width 81 height 25
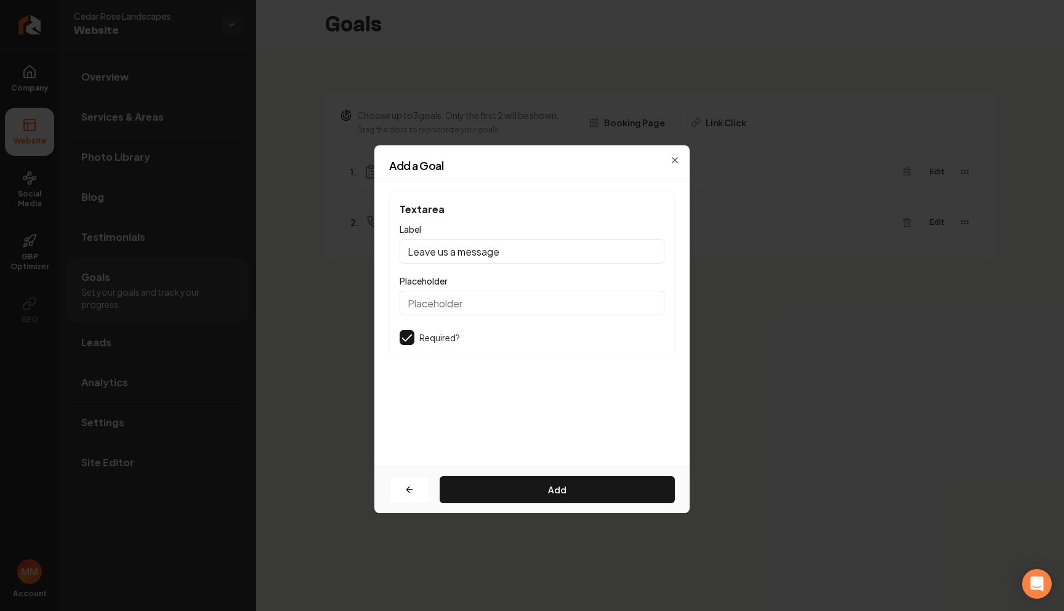
scroll to position [0, 0]
click at [512, 250] on input "Leave us a message" at bounding box center [532, 251] width 265 height 25
click at [538, 251] on input "What is your budget for this project" at bounding box center [532, 251] width 265 height 25
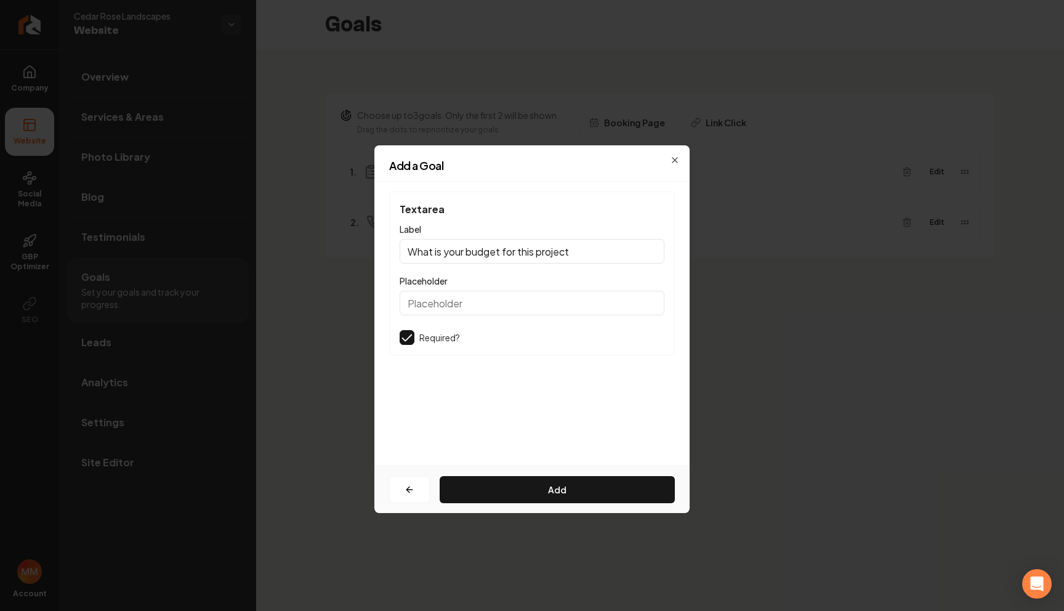
click at [538, 251] on input "What is your budget for this project" at bounding box center [532, 251] width 265 height 25
type input "What is your budget for this project"
click at [513, 297] on input "Placeholder" at bounding box center [532, 303] width 265 height 25
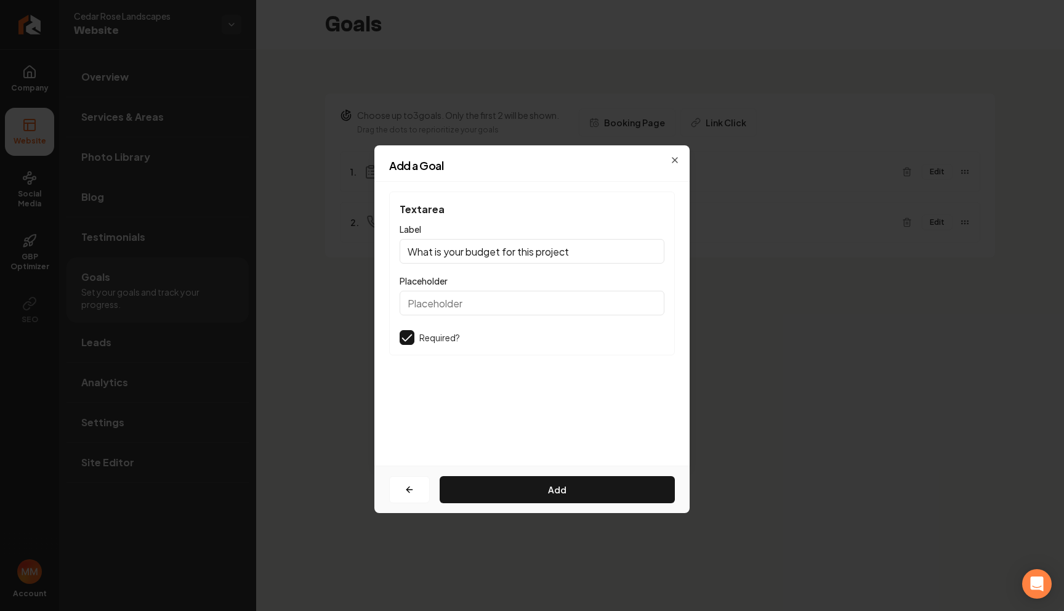
paste input "What is your budget for this project"
type input "What is your budget for this project"
click at [567, 483] on button "Add" at bounding box center [557, 489] width 235 height 27
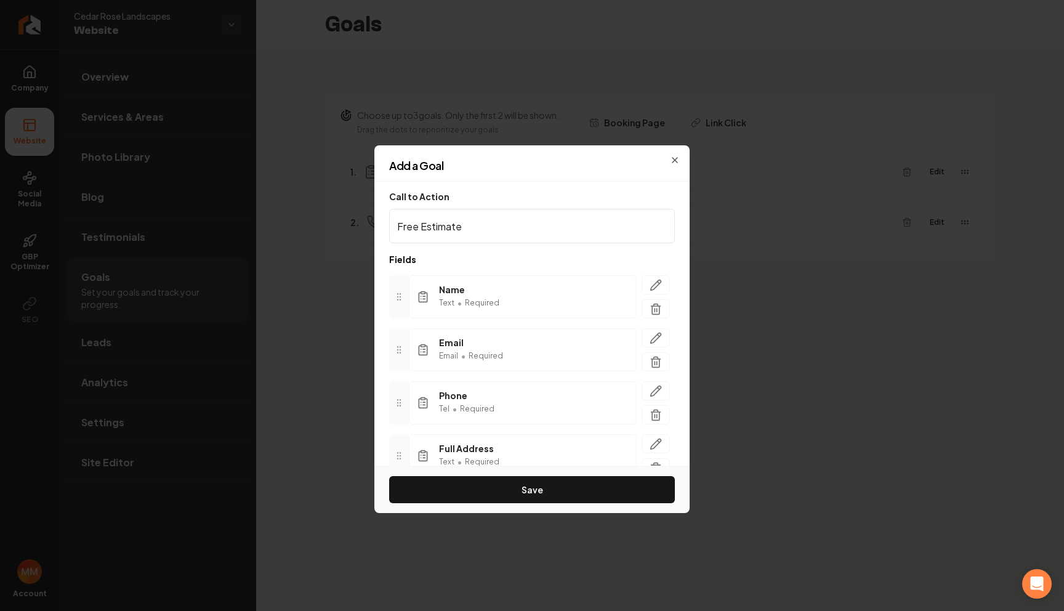
scroll to position [164, 0]
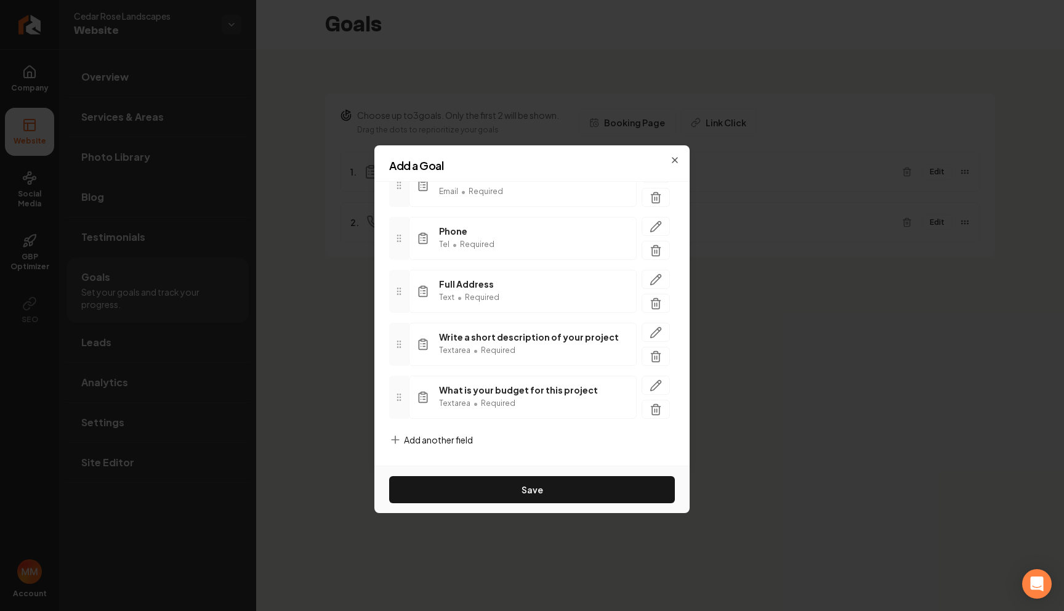
click at [458, 437] on span "Add another field" at bounding box center [438, 440] width 69 height 12
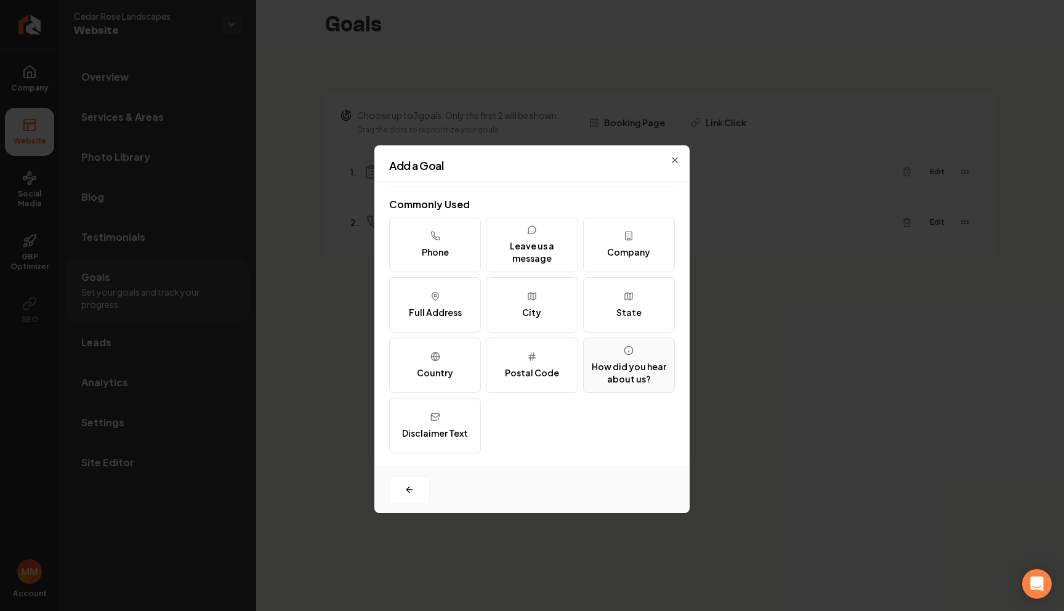
click at [623, 368] on div "How did you hear about us?" at bounding box center [629, 372] width 81 height 25
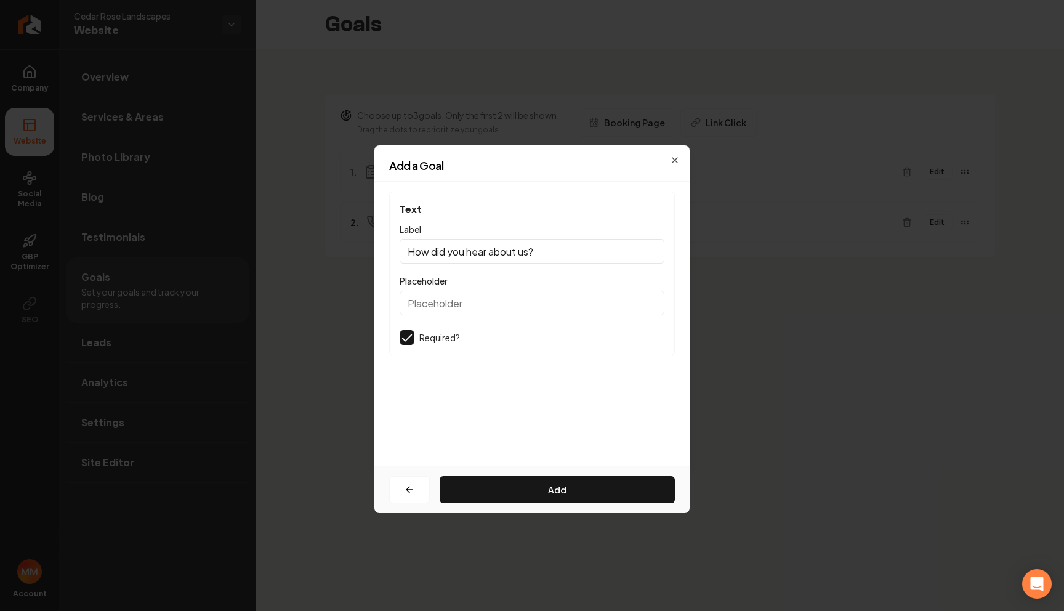
click at [535, 252] on input "How did you hear about us?" at bounding box center [532, 251] width 265 height 25
click at [497, 300] on input "Placeholder" at bounding box center [532, 303] width 265 height 25
paste input "How did you hear about us?"
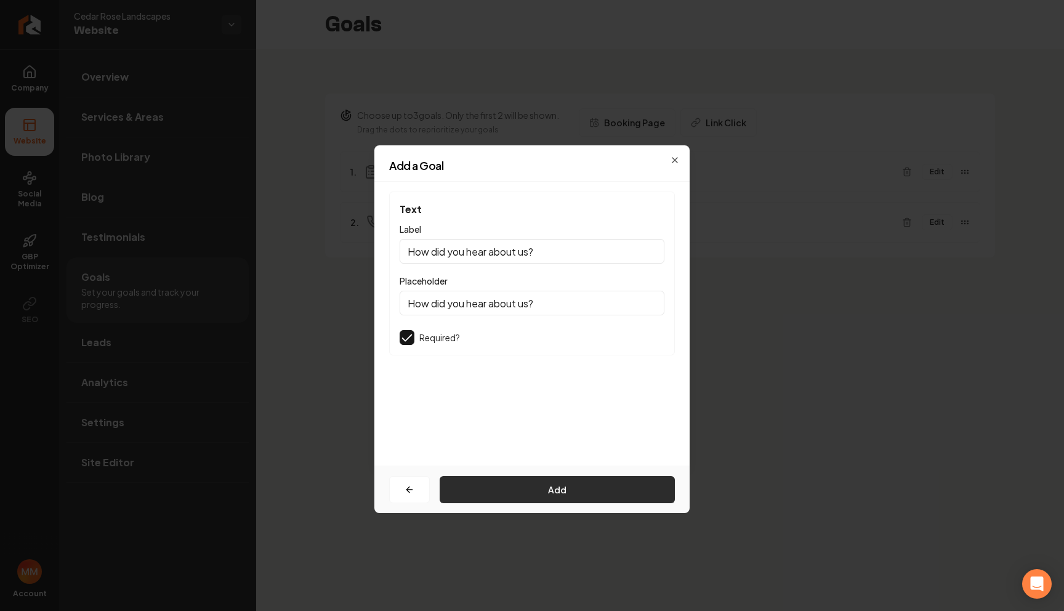
type input "How did you hear about us?"
click at [545, 490] on button "Add" at bounding box center [557, 489] width 235 height 27
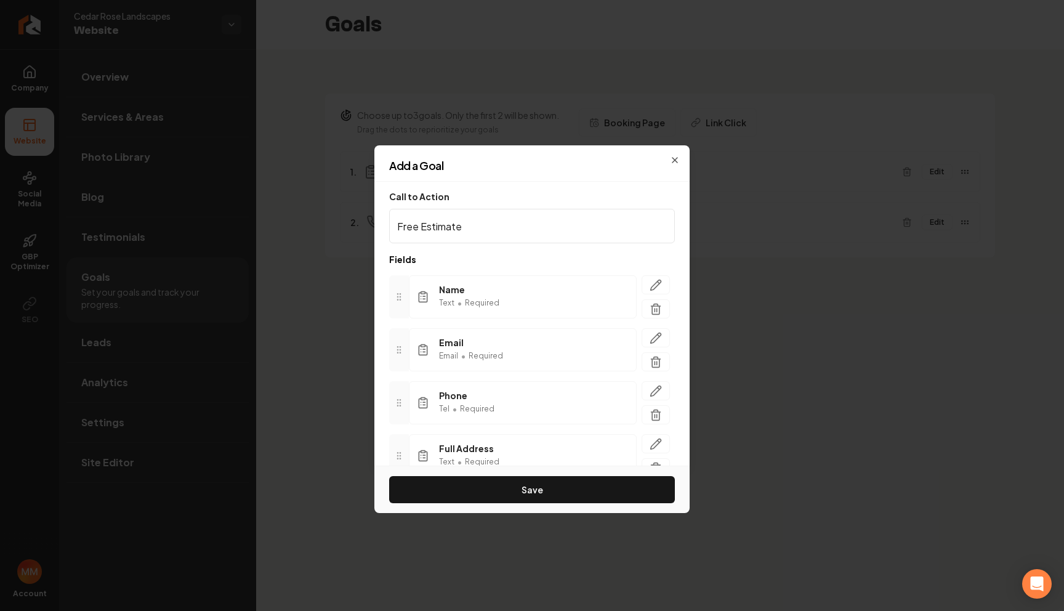
scroll to position [217, 0]
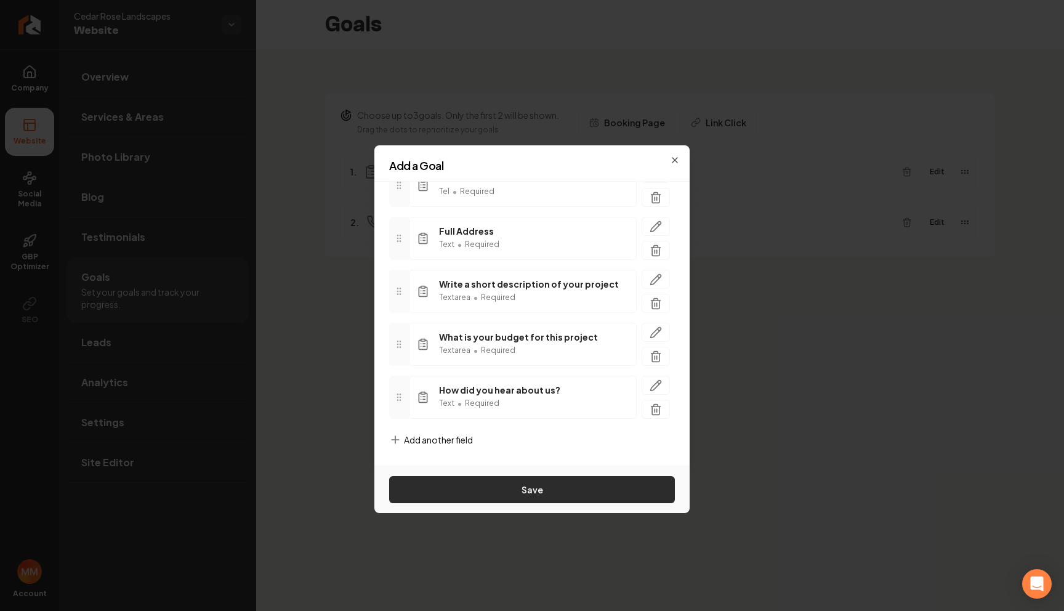
click at [553, 493] on button "Save" at bounding box center [532, 489] width 286 height 27
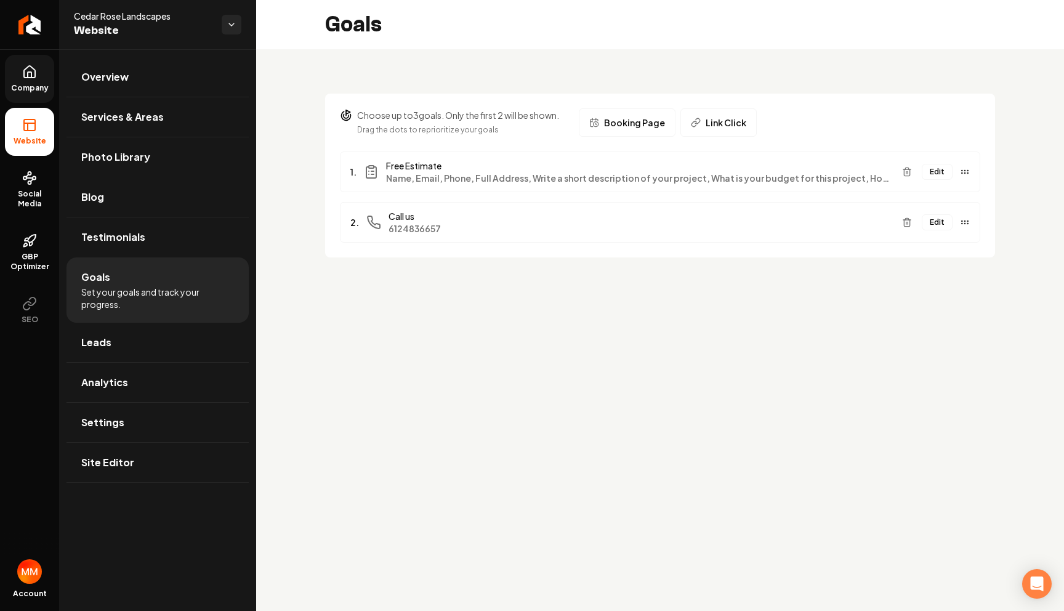
click at [18, 71] on link "Company" at bounding box center [29, 79] width 49 height 48
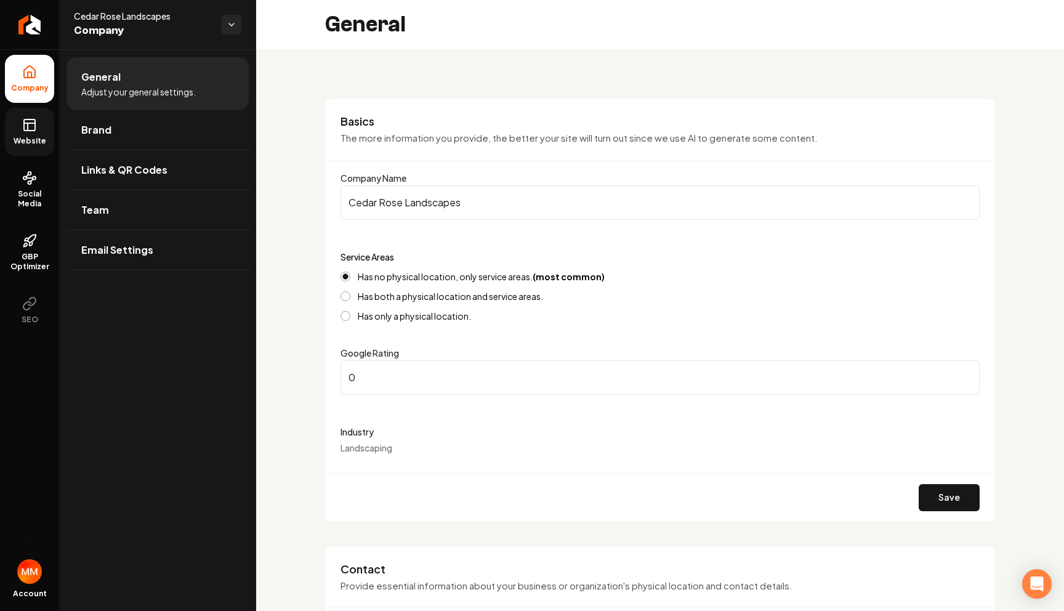
click at [34, 132] on link "Website" at bounding box center [29, 132] width 49 height 48
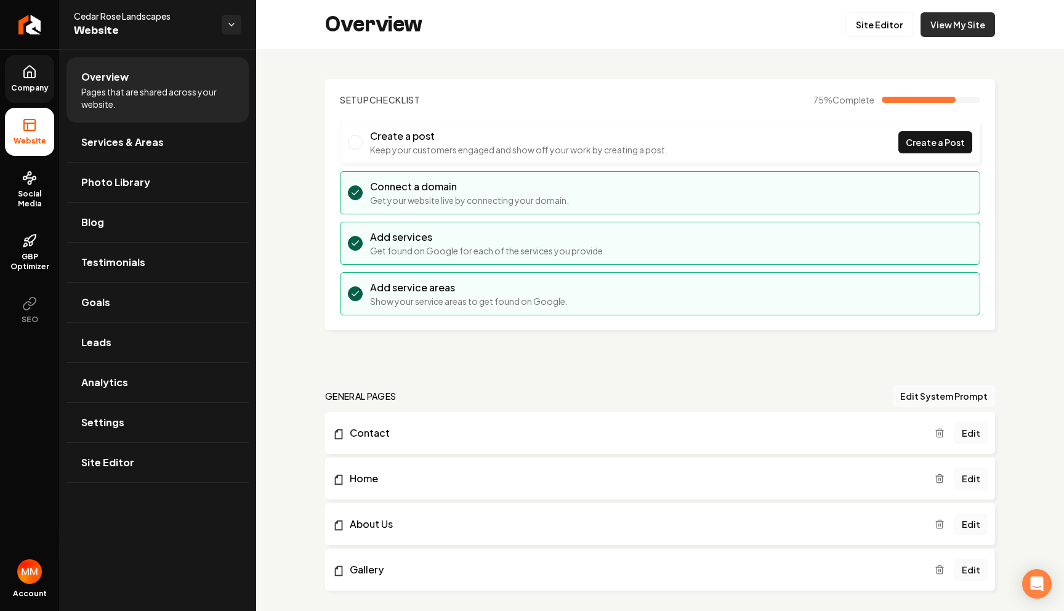
click at [951, 25] on link "View My Site" at bounding box center [958, 24] width 75 height 25
